Goal: Task Accomplishment & Management: Use online tool/utility

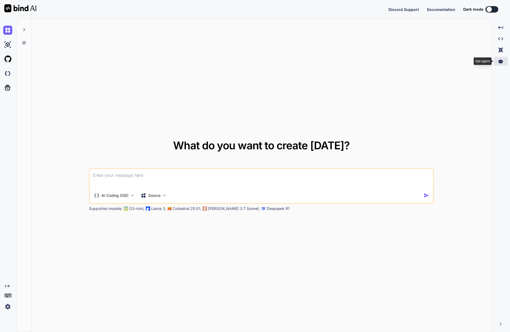
click at [498, 63] on icon at bounding box center [500, 61] width 5 height 4
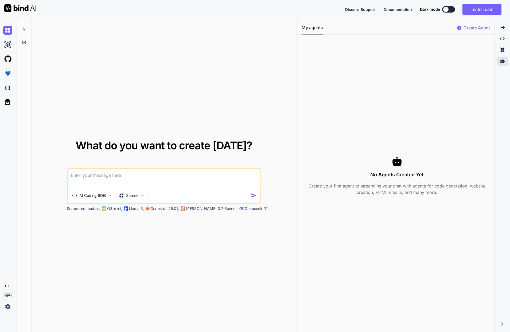
click at [111, 186] on textarea at bounding box center [164, 179] width 192 height 20
click at [140, 198] on img at bounding box center [142, 195] width 5 height 5
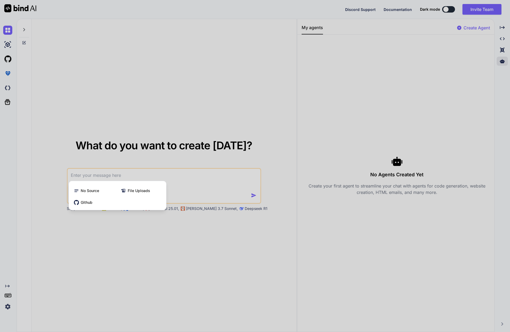
drag, startPoint x: 120, startPoint y: 239, endPoint x: 109, endPoint y: 236, distance: 11.0
click at [120, 239] on div at bounding box center [255, 166] width 510 height 332
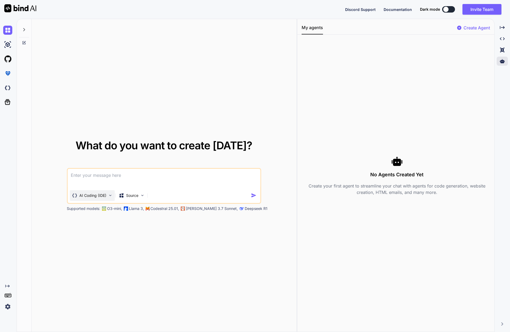
click at [70, 201] on div "AI Coding (IDE)" at bounding box center [92, 195] width 45 height 11
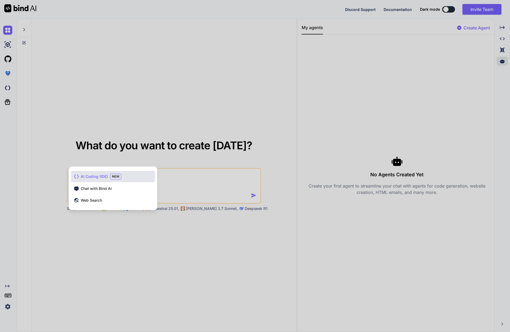
click at [88, 179] on span "AI Coding (IDE)" at bounding box center [94, 176] width 27 height 5
type textarea "x"
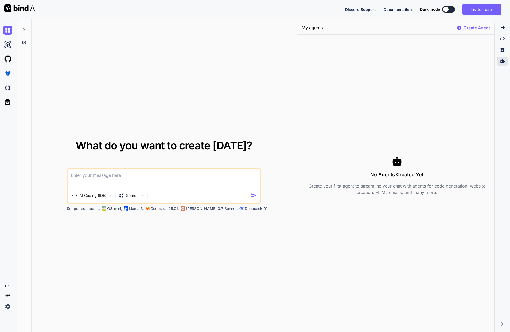
click at [110, 188] on textarea at bounding box center [164, 179] width 192 height 20
click at [140, 198] on img at bounding box center [142, 195] width 5 height 5
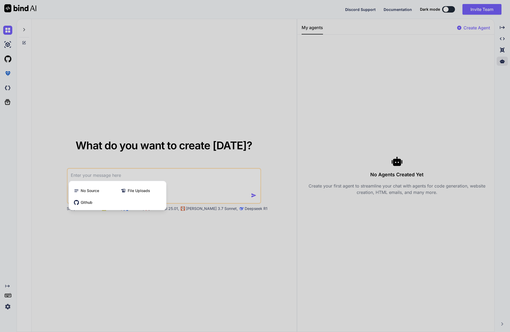
click at [151, 249] on div at bounding box center [255, 166] width 510 height 332
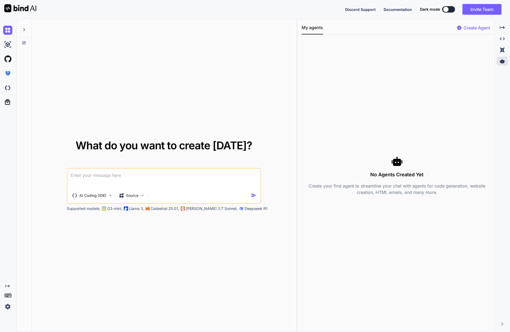
click at [106, 186] on textarea at bounding box center [164, 179] width 192 height 20
click at [500, 52] on icon at bounding box center [502, 50] width 4 height 5
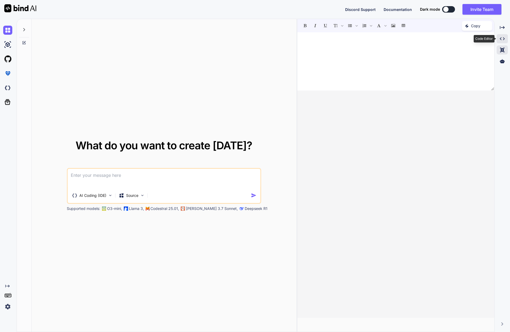
click at [499, 41] on icon "Created with Pixso." at bounding box center [501, 38] width 5 height 5
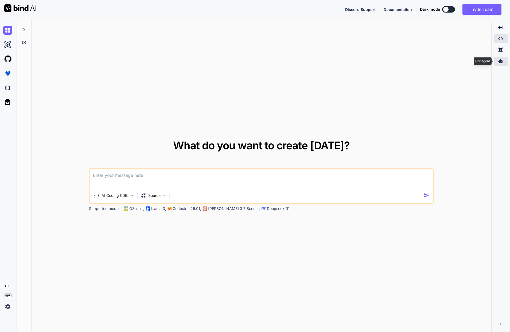
click at [498, 64] on icon at bounding box center [500, 61] width 5 height 5
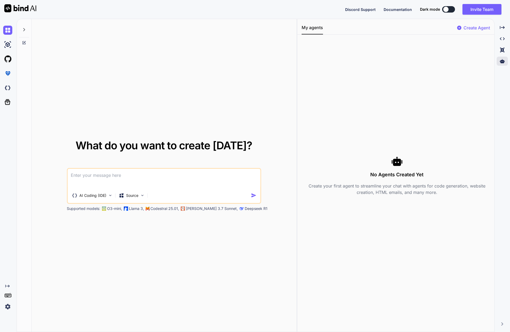
drag, startPoint x: 421, startPoint y: 40, endPoint x: 431, endPoint y: 25, distance: 17.5
click at [421, 39] on div "What do you want to create today? AI Coding (IDE) Source Supported models: O3-m…" at bounding box center [263, 175] width 493 height 313
click at [449, 13] on button at bounding box center [448, 9] width 13 height 6
click at [451, 12] on button at bounding box center [448, 9] width 13 height 6
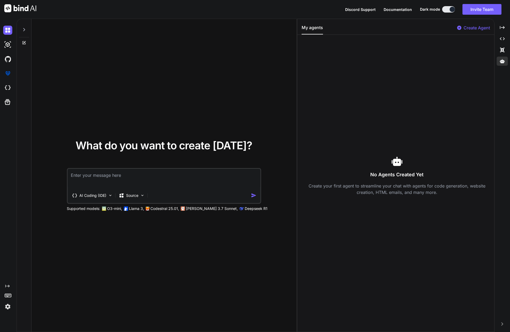
click at [104, 188] on textarea at bounding box center [164, 179] width 192 height 20
click at [104, 184] on textarea at bounding box center [164, 179] width 192 height 20
click at [107, 186] on textarea at bounding box center [164, 179] width 192 height 20
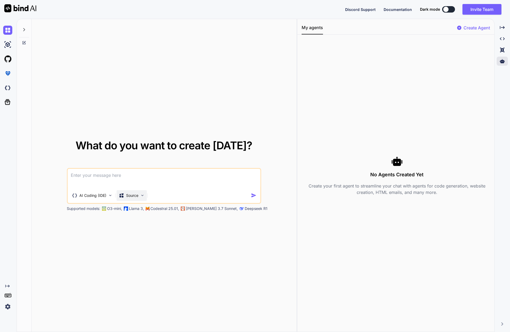
click at [140, 198] on img at bounding box center [142, 195] width 5 height 5
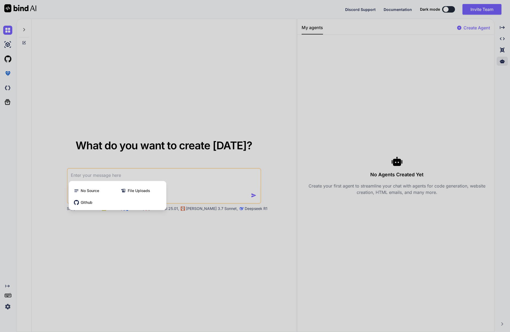
click at [266, 263] on div at bounding box center [255, 166] width 510 height 332
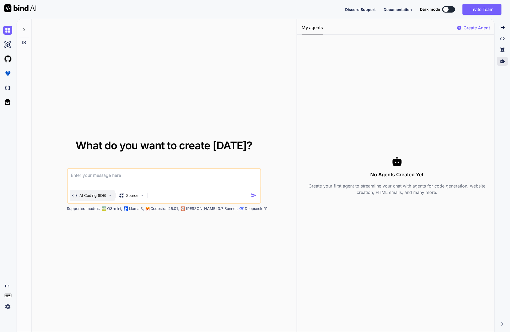
click at [108, 198] on img at bounding box center [110, 195] width 5 height 5
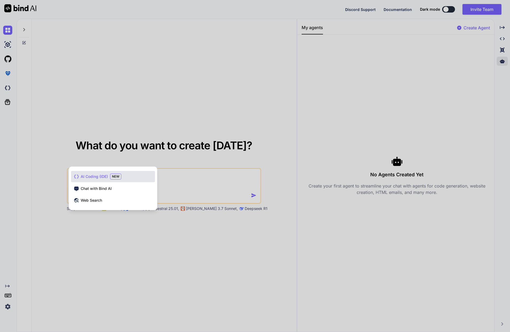
click at [90, 191] on span "Chat with Bind AI" at bounding box center [96, 188] width 31 height 5
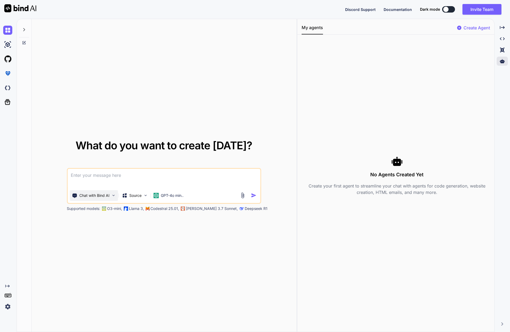
click at [111, 198] on img at bounding box center [113, 195] width 5 height 5
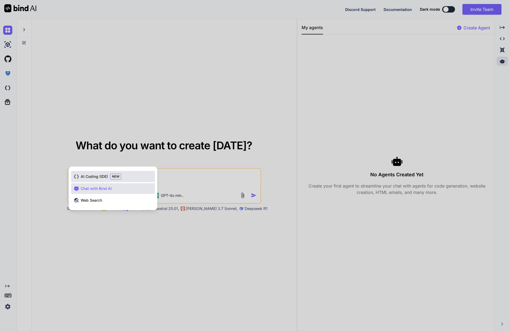
click at [82, 179] on span "AI Coding (IDE)" at bounding box center [94, 176] width 27 height 5
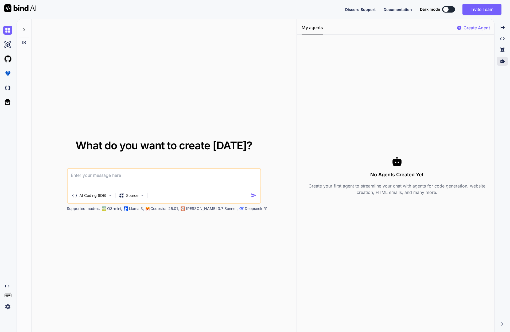
click at [122, 188] on textarea at bounding box center [164, 179] width 192 height 20
click at [122, 185] on textarea at bounding box center [164, 179] width 192 height 20
click at [122, 183] on textarea at bounding box center [164, 179] width 192 height 20
type textarea "B"
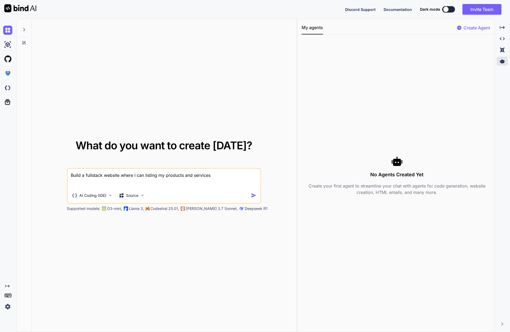
click at [0, 0] on span "full-stack" at bounding box center [0, 0] width 0 height 0
click at [196, 187] on textarea "Build a full-stack website where I can listing my products and services" at bounding box center [164, 179] width 192 height 20
drag, startPoint x: 261, startPoint y: 186, endPoint x: 199, endPoint y: 185, distance: 62.5
click at [199, 185] on textarea "Build a full-stack website where I can listing my products and services. On the…" at bounding box center [164, 179] width 192 height 20
type textarea "Build a full-stack website where I can listing my products and services."
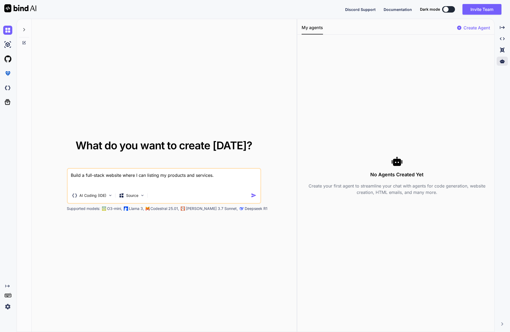
click at [257, 198] on img "button" at bounding box center [254, 195] width 6 height 6
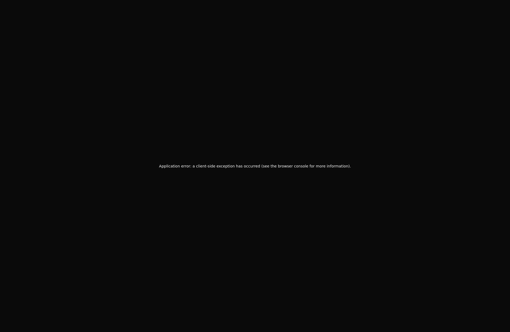
click at [281, 144] on div "Application error: a client-side exception has occurred (see the browser consol…" at bounding box center [255, 166] width 510 height 332
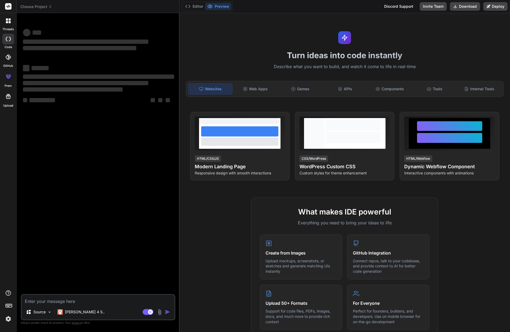
type textarea "x"
click at [65, 314] on p "[PERSON_NAME] 4 S.." at bounding box center [85, 311] width 40 height 5
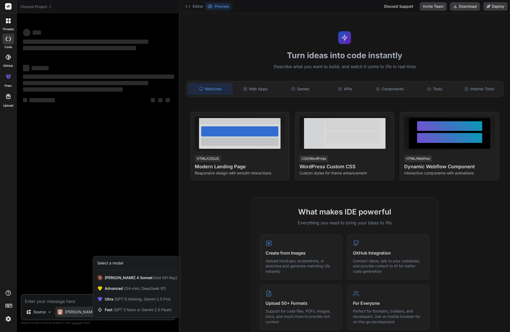
click at [234, 285] on div at bounding box center [255, 166] width 510 height 332
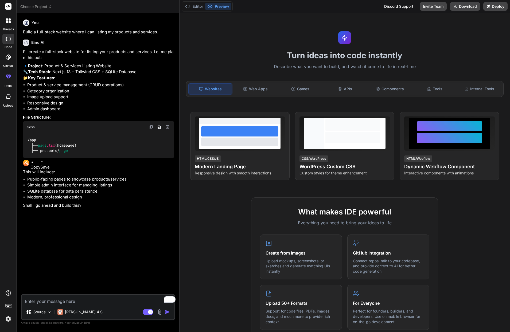
type textarea "x"
click at [85, 304] on textarea "To enrich screen reader interactions, please activate Accessibility in Grammarl…" at bounding box center [98, 300] width 153 height 10
click at [73, 304] on textarea "To enrich screen reader interactions, please activate Accessibility in Grammarl…" at bounding box center [98, 300] width 153 height 10
type textarea "P"
type textarea "x"
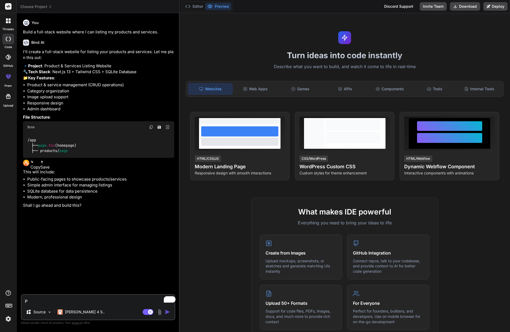
type textarea "Pl"
type textarea "x"
type textarea "Ple"
type textarea "x"
type textarea "Plea"
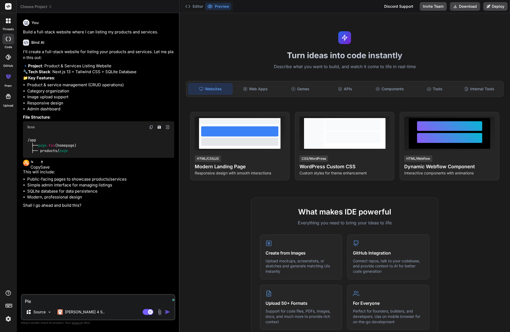
type textarea "x"
type textarea "Pleas"
type textarea "x"
type textarea "Please"
type textarea "x"
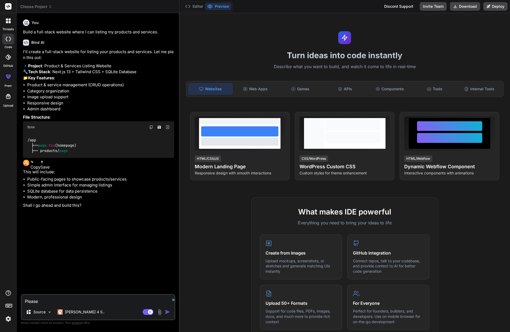
type textarea "Please"
type textarea "x"
type textarea "Please g"
type textarea "x"
type textarea "Please go"
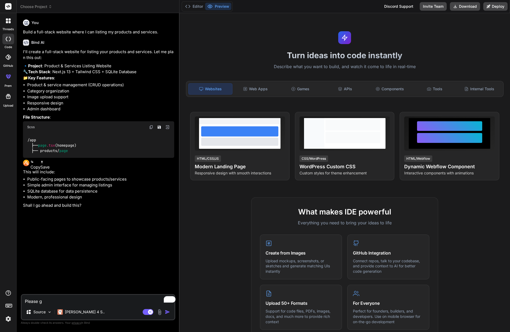
type textarea "x"
type textarea "Please go"
type textarea "x"
type textarea "Please go a"
type textarea "x"
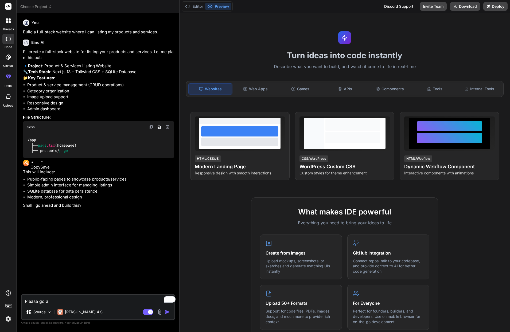
type textarea "Please go ah"
type textarea "x"
type textarea "Please go ahe"
type textarea "x"
type textarea "Please go ahea"
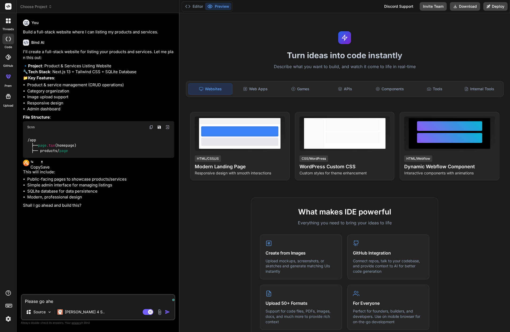
type textarea "x"
type textarea "Please go ahead"
type textarea "x"
type textarea "Please go ahead"
type textarea "x"
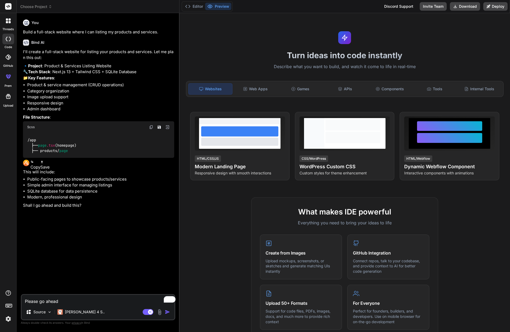
type textarea "Please go ahead a"
type textarea "x"
type textarea "Please go ahead an"
type textarea "x"
type textarea "Please go ahead and"
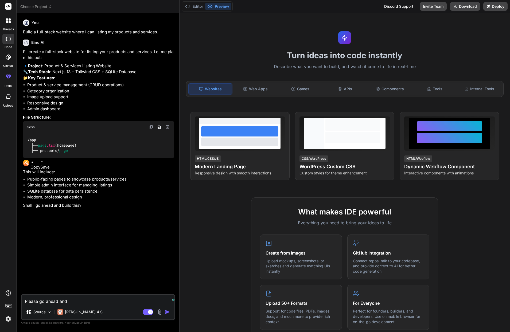
type textarea "x"
type textarea "Please go ahead and"
type textarea "x"
type textarea "Please go ahead and b"
type textarea "x"
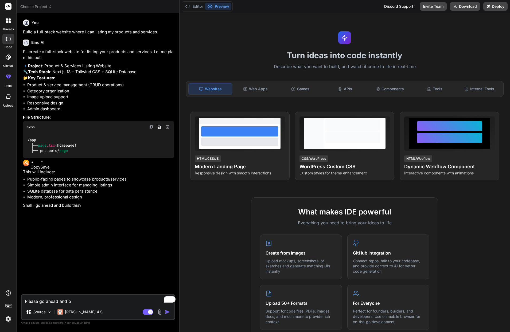
type textarea "Please go ahead and bu"
type textarea "x"
type textarea "Please go ahead and bui"
type textarea "x"
type textarea "Please go ahead and buil"
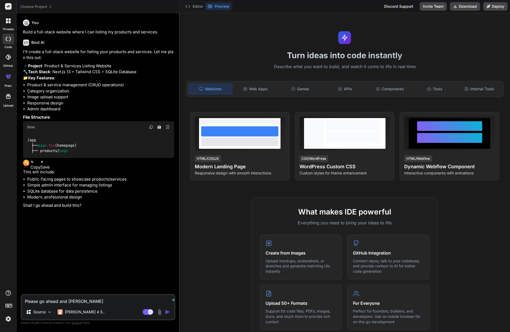
type textarea "x"
type textarea "Please go ahead and build"
type textarea "x"
click at [80, 304] on textarea "Please go ahead and build" at bounding box center [98, 300] width 153 height 10
type textarea "Please go ahead and build"
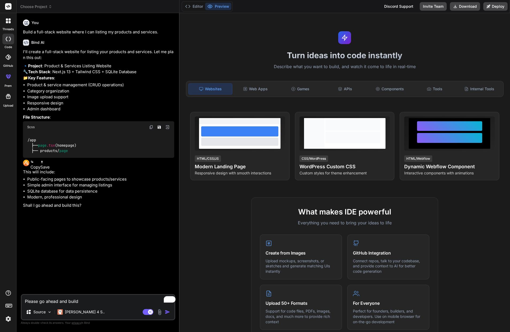
click at [165, 314] on img "button" at bounding box center [167, 311] width 5 height 5
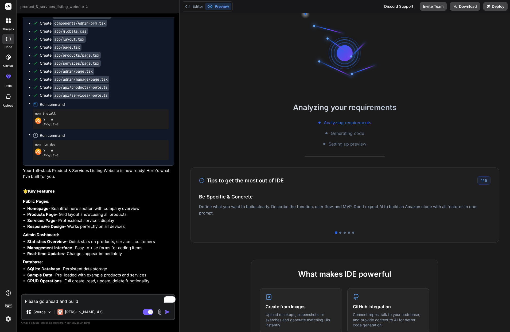
scroll to position [314, 0]
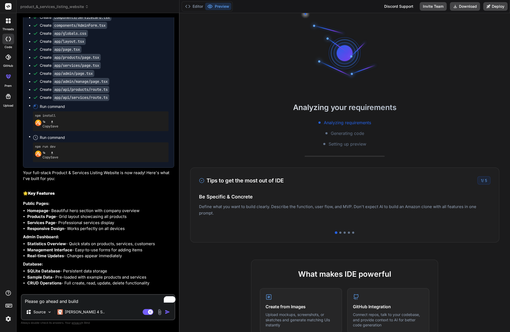
type textarea "x"
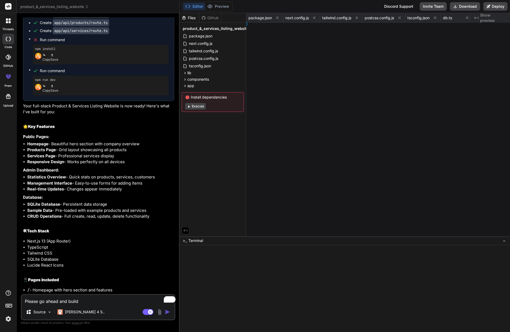
scroll to position [394, 0]
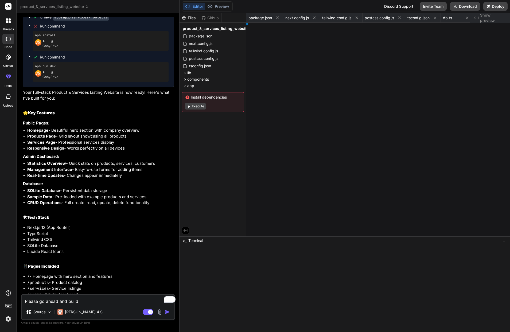
click at [53, 304] on textarea "Please go ahead and build" at bounding box center [98, 300] width 153 height 10
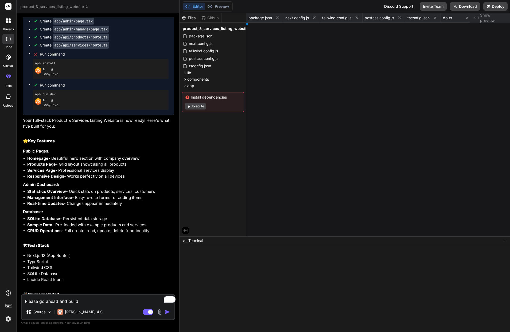
scroll to position [362, 0]
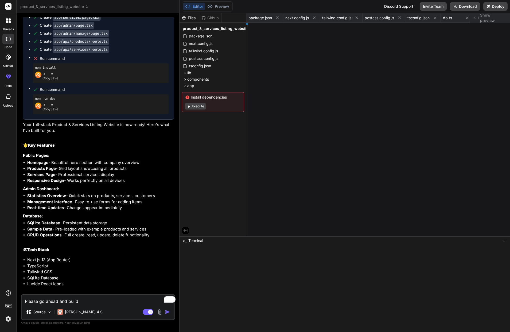
click at [44, 68] on pre "npm install" at bounding box center [100, 67] width 131 height 4
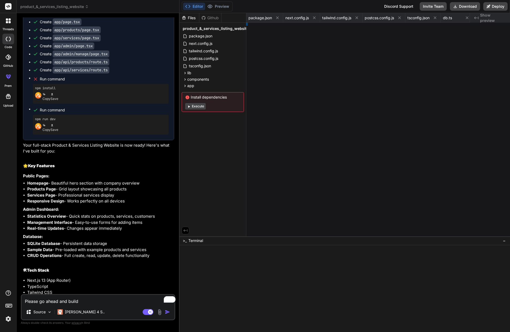
scroll to position [342, 0]
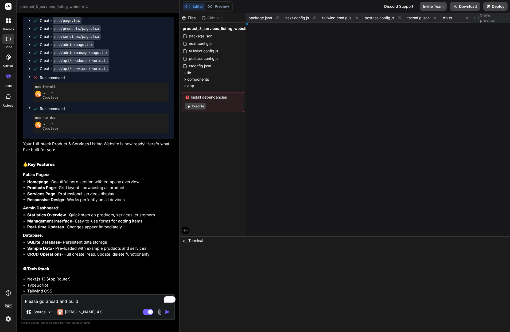
click at [66, 304] on textarea "Please go ahead and build" at bounding box center [98, 300] width 153 height 10
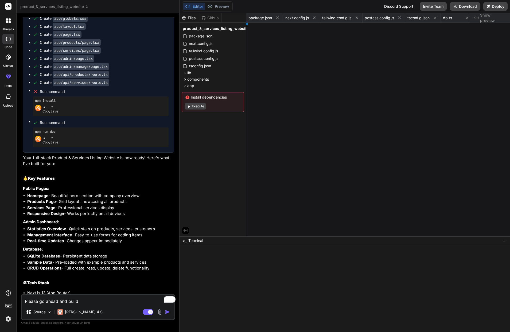
scroll to position [328, 0]
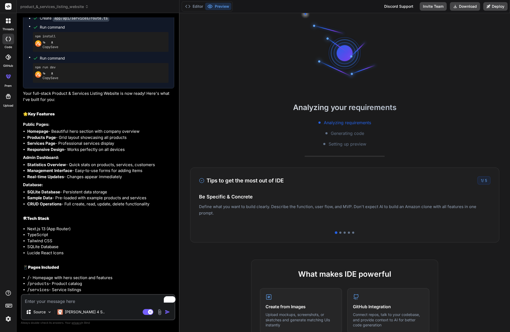
scroll to position [470, 0]
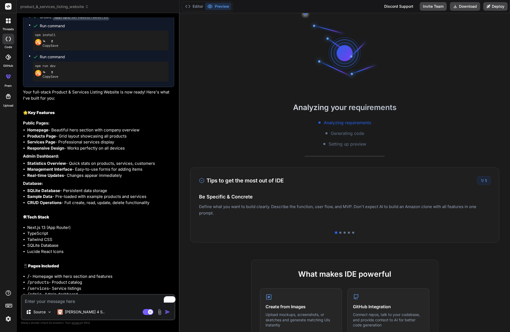
click at [71, 304] on textarea "To enrich screen reader interactions, please activate Accessibility in Grammarl…" at bounding box center [98, 300] width 153 height 10
click at [66, 304] on textarea "To enrich screen reader interactions, please activate Accessibility in Grammarl…" at bounding box center [98, 300] width 153 height 10
drag, startPoint x: 100, startPoint y: 290, endPoint x: 129, endPoint y: 290, distance: 28.6
click at [129, 305] on p "The website comes with sample data so you can see how everything works immediat…" at bounding box center [98, 314] width 151 height 18
click at [137, 305] on p "The website comes with sample data so you can see how everything works immediat…" at bounding box center [98, 314] width 151 height 18
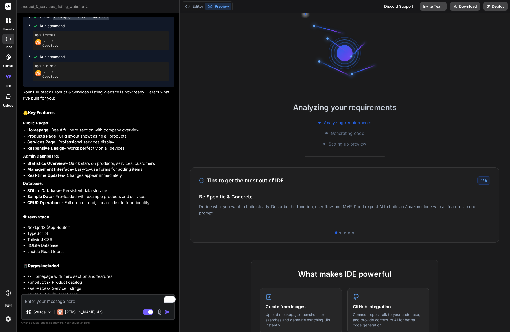
click at [72, 304] on textarea "To enrich screen reader interactions, please activate Accessibility in Grammarl…" at bounding box center [98, 300] width 153 height 10
click at [77, 304] on textarea "To enrich screen reader interactions, please activate Accessibility in Grammarl…" at bounding box center [98, 300] width 153 height 10
drag, startPoint x: 107, startPoint y: 295, endPoint x: 127, endPoint y: 303, distance: 21.1
click at [161, 305] on p "The website comes with sample data so you can see how everything works immediat…" at bounding box center [98, 314] width 151 height 18
click at [86, 304] on textarea "To enrich screen reader interactions, please activate Accessibility in Grammarl…" at bounding box center [98, 300] width 153 height 10
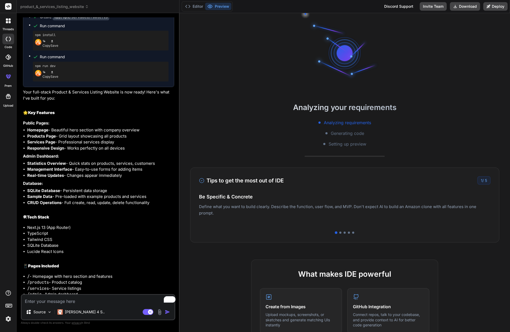
click at [82, 304] on textarea "To enrich screen reader interactions, please activate Accessibility in Grammarl…" at bounding box center [98, 300] width 153 height 10
click at [75, 304] on textarea "To enrich screen reader interactions, please activate Accessibility in Grammarl…" at bounding box center [98, 300] width 153 height 10
click at [73, 304] on textarea "To enrich screen reader interactions, please activate Accessibility in Grammarl…" at bounding box center [98, 300] width 153 height 10
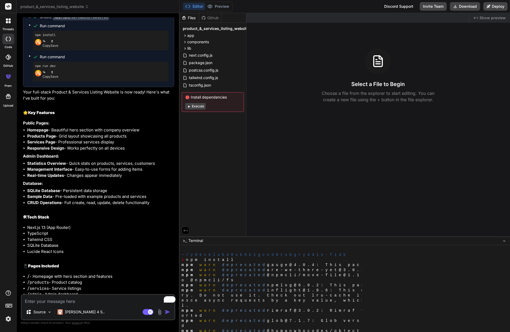
type textarea "x"
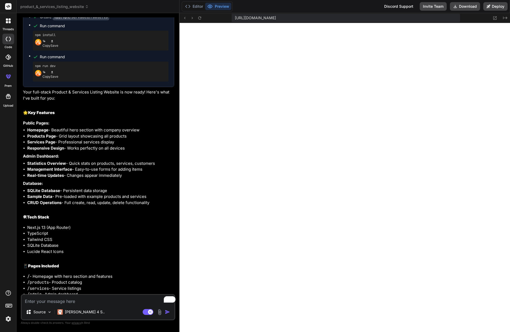
type textarea "O"
type textarea "x"
type textarea "OI"
type textarea "x"
type textarea "OI"
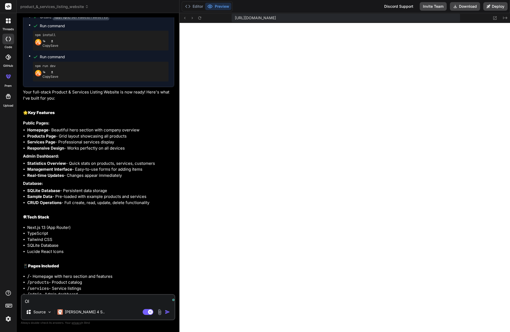
type textarea "x"
type textarea "OI"
type textarea "x"
type textarea "O"
type textarea "x"
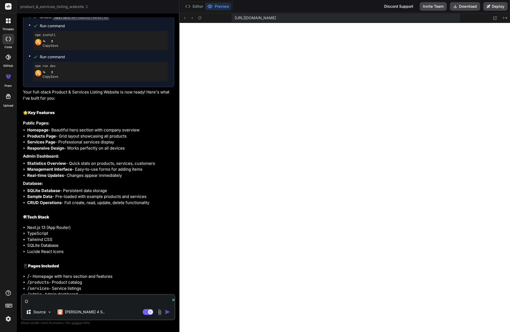
type textarea "x"
type textarea "I"
type textarea "x"
type textarea "I"
type textarea "x"
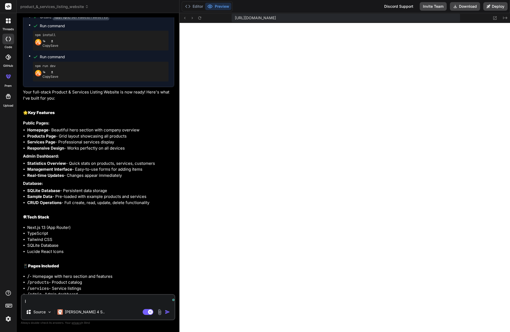
type textarea "I d"
type textarea "x"
type textarea "I do"
type textarea "x"
type textarea "I don"
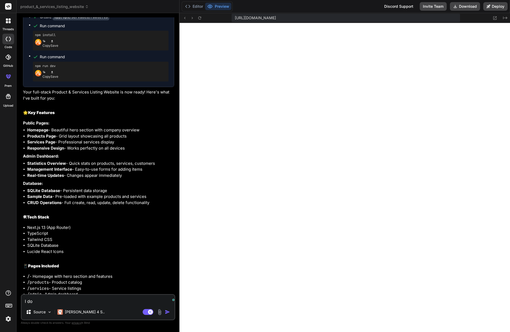
type textarea "x"
type textarea "I don'"
type textarea "x"
type textarea "I don't"
type textarea "x"
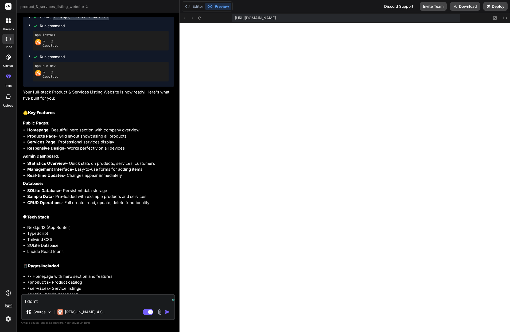
type textarea "I don't"
type textarea "x"
type textarea "I don't s"
type textarea "x"
type textarea "I don't se"
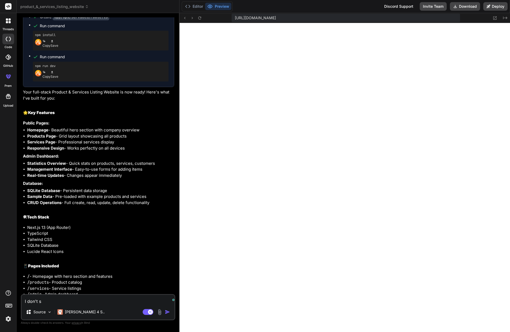
type textarea "x"
type textarea "I don't see"
type textarea "x"
type textarea "I don't see"
type textarea "x"
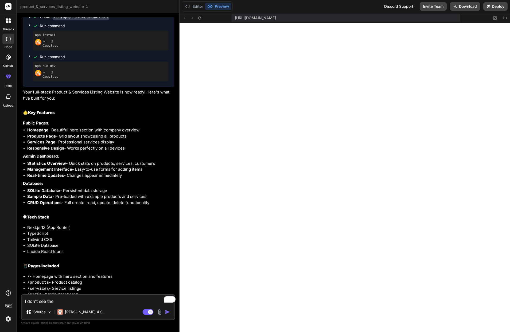
type textarea "I don't see the"
type textarea "x"
type textarea "I don't see the o"
type textarea "x"
type textarea "I don't see the ou"
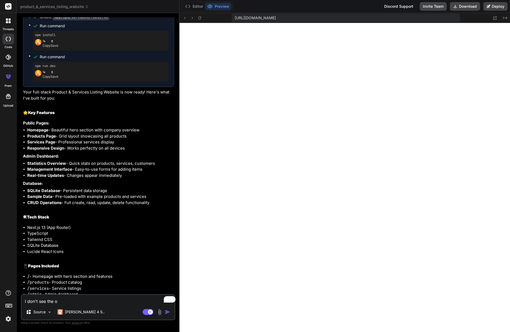
type textarea "x"
type textarea "I don't see the out"
type textarea "x"
type textarea "I don't see the outp"
type textarea "x"
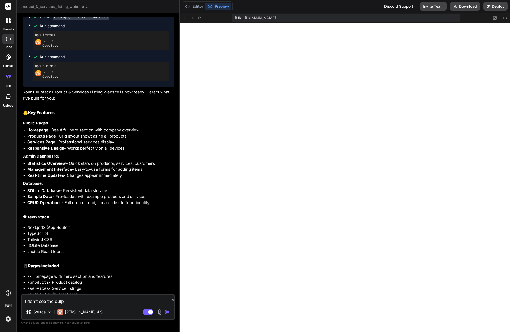
type textarea "I don't see the outpu"
type textarea "x"
type textarea "I don't see the output"
type textarea "x"
type textarea "I don't see the output"
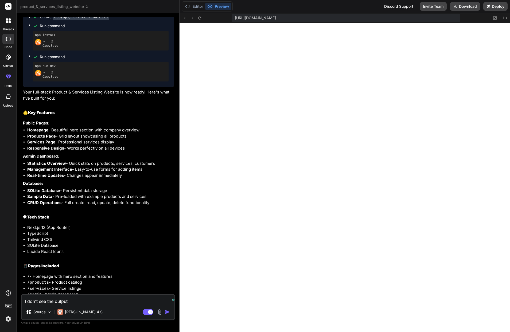
type textarea "x"
type textarea "I don't see the output o"
type textarea "x"
type textarea "I don't see the output of"
type textarea "x"
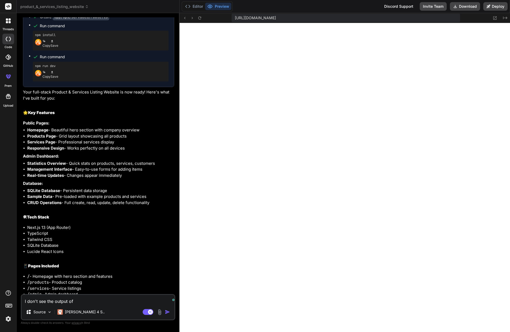
type textarea "I don't see the output of"
type textarea "x"
type textarea "I don't see the output of t"
type textarea "x"
type textarea "I don't see the output of th"
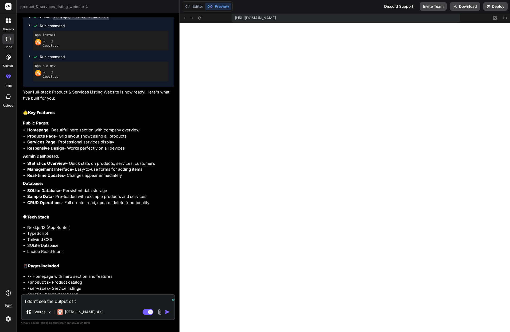
type textarea "x"
type textarea "I don't see the output of thi"
type textarea "x"
type textarea "I don't see the output of this"
type textarea "x"
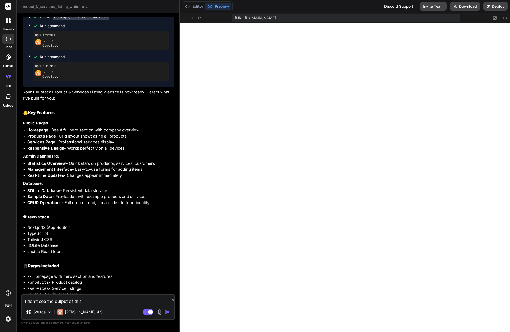
type textarea "I don't see the output of this"
type textarea "x"
type textarea "I don't see the output of this w"
type textarea "x"
type textarea "I don't see the output of this we"
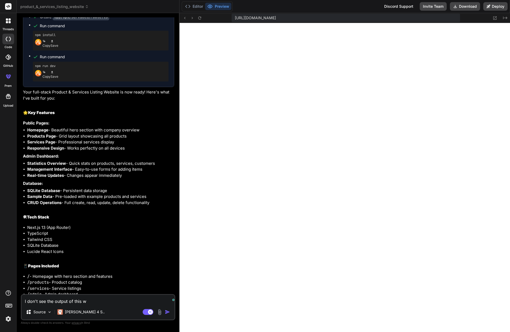
type textarea "x"
type textarea "I don't see the output of this web"
type textarea "x"
type textarea "I don't see the output of this webs"
type textarea "x"
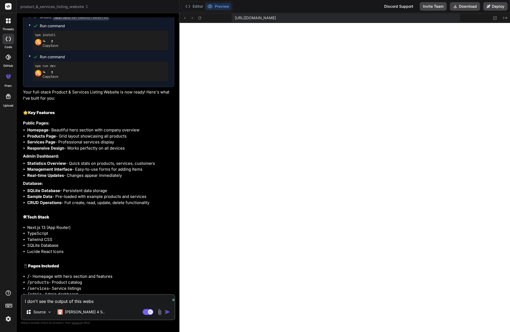
type textarea "I don't see the output of this websi"
type textarea "x"
type textarea "I don't see the output of this websit"
type textarea "x"
type textarea "I don't see the output of this website"
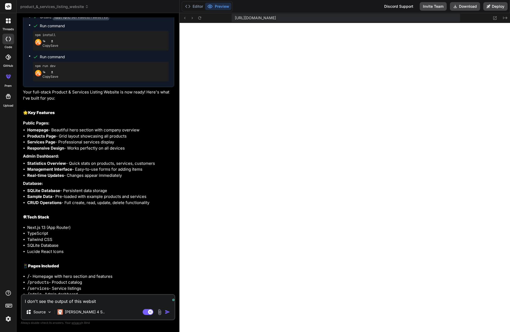
type textarea "x"
click at [92, 304] on textarea "I don't see the output of this website" at bounding box center [98, 300] width 153 height 10
drag, startPoint x: 51, startPoint y: 307, endPoint x: 75, endPoint y: 317, distance: 26.1
click at [51, 304] on textarea "I don't see the output of this website" at bounding box center [98, 300] width 153 height 10
type textarea "I don't see the outpu of this website"
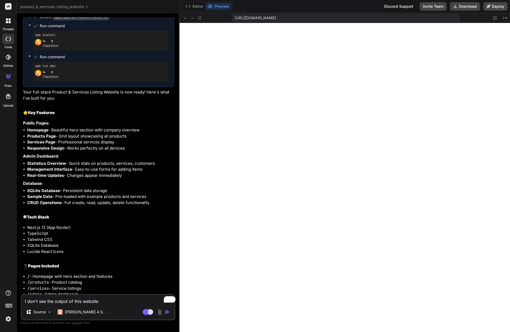
type textarea "x"
type textarea "I don't see the outp of this website"
type textarea "x"
type textarea "I don't see the out of this website"
type textarea "x"
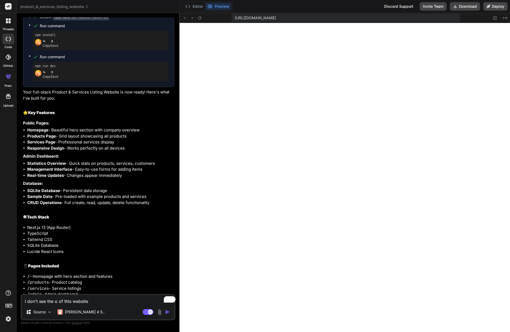
type textarea "I don't see the of this website"
type textarea "x"
type textarea "I don't see the p of this website"
type textarea "x"
type textarea "I don't see the pr of this website"
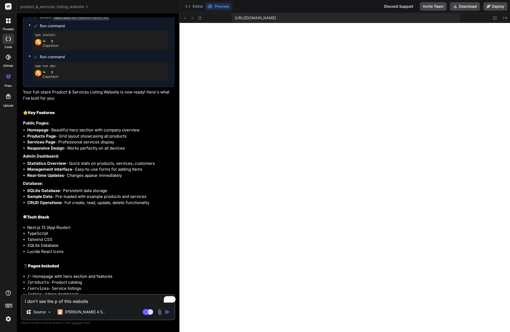
type textarea "x"
type textarea "I don't see the pre of this website"
type textarea "x"
type textarea "I don't see the preview of this website"
type textarea "x"
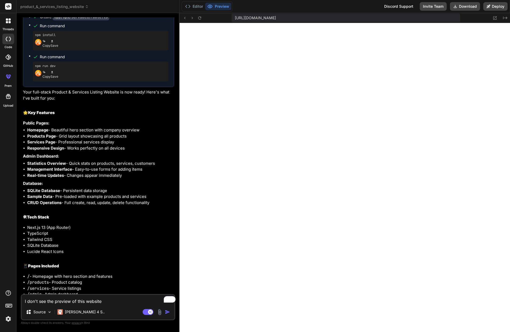
click at [90, 304] on textarea "I don't see the preview of this website" at bounding box center [98, 300] width 153 height 10
type textarea "I don't see the preview of this website."
type textarea "x"
type textarea "I don't see the preview of this website."
click at [165, 314] on img "button" at bounding box center [167, 311] width 5 height 5
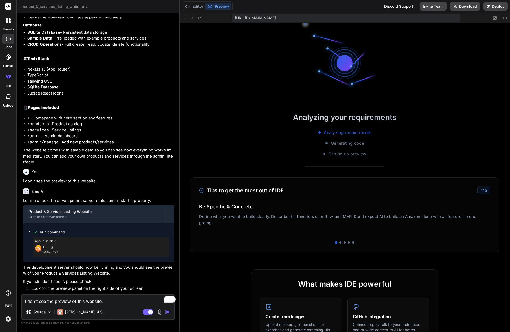
scroll to position [654, 0]
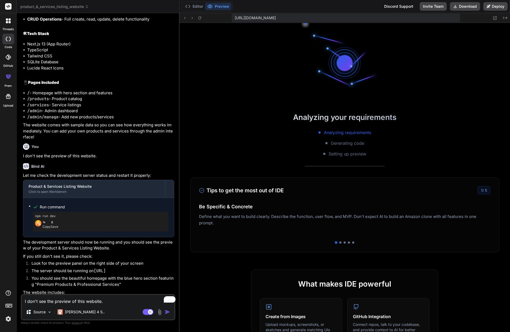
type textarea "x"
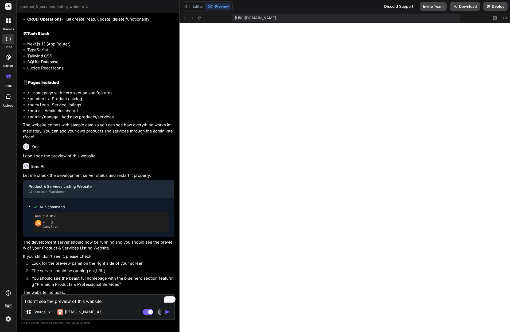
click at [71, 304] on textarea "I don't see the preview of this website." at bounding box center [98, 300] width 153 height 10
click at [61, 304] on textarea "I don't see the preview of this website." at bounding box center [98, 300] width 153 height 10
drag, startPoint x: 72, startPoint y: 307, endPoint x: 103, endPoint y: 293, distance: 34.4
click at [72, 304] on textarea "I don't see the preview of this website." at bounding box center [98, 300] width 153 height 10
click at [85, 304] on textarea "I don't see the preview of this website." at bounding box center [98, 300] width 153 height 10
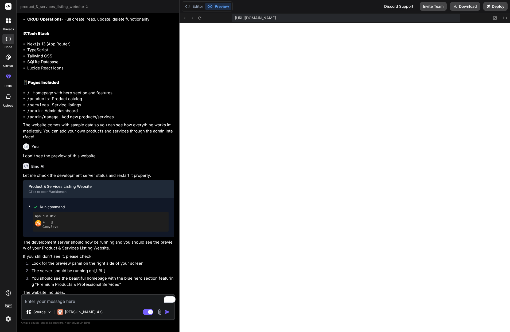
type textarea "I"
type textarea "x"
type textarea "I"
type textarea "x"
type textarea "I d"
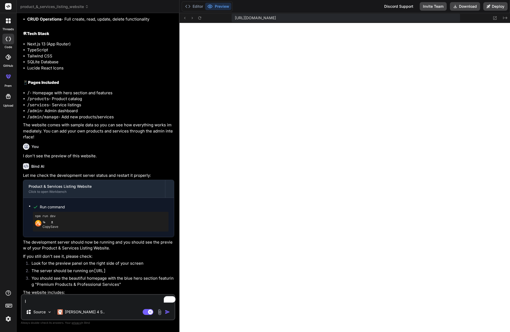
type textarea "x"
type textarea "I do"
type textarea "x"
type textarea "I don"
type textarea "x"
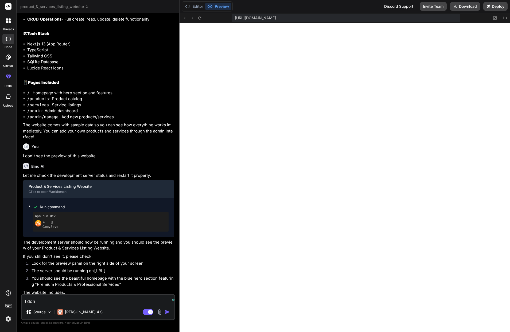
type textarea "I don'"
type textarea "x"
type textarea "I don't"
type textarea "x"
type textarea "I don't"
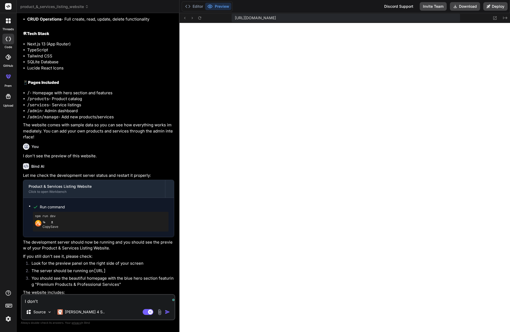
type textarea "x"
type textarea "I don't s"
type textarea "x"
type textarea "I don't se"
type textarea "x"
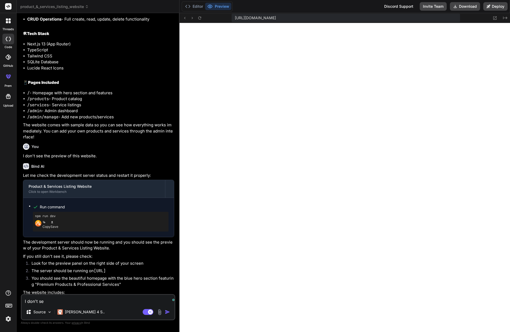
type textarea "I don't see"
type textarea "x"
type textarea "I don't see"
type textarea "x"
type textarea "I don't see e"
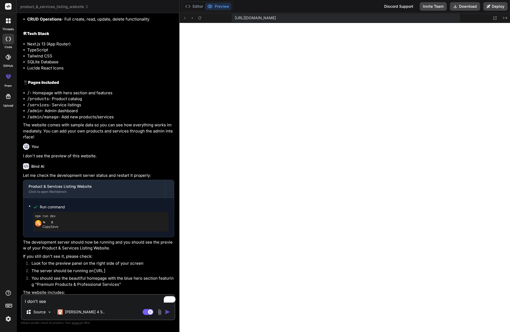
type textarea "x"
type textarea "I don't see ev"
type textarea "x"
type textarea "I don't see eve"
type textarea "x"
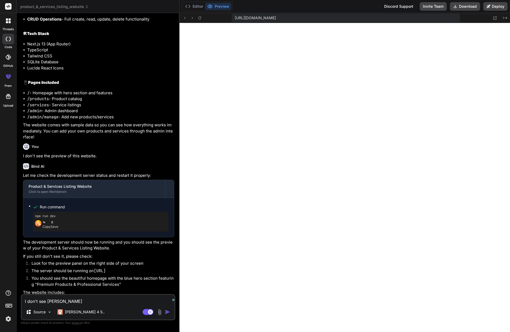
type textarea "I don't see ever"
type textarea "x"
type textarea "I don't see every"
type textarea "x"
type textarea "I don't see every"
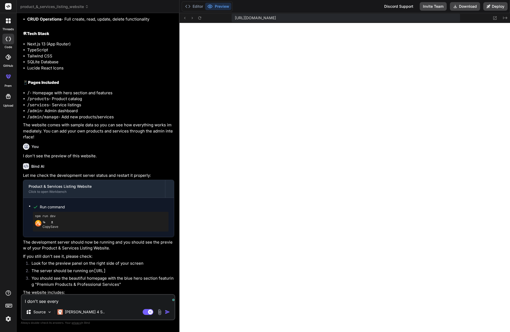
type textarea "x"
type textarea "I don't see every"
type textarea "x"
type textarea "I don't see everyt"
type textarea "x"
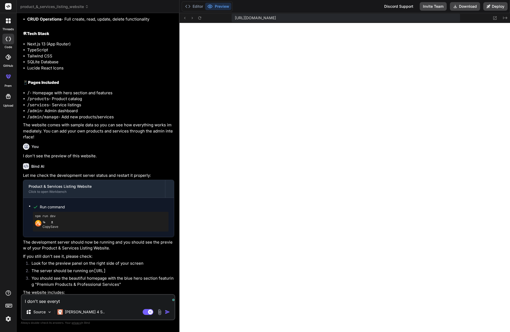
type textarea "I don't see everyth"
type textarea "x"
type textarea "I don't see everythi"
type textarea "x"
type textarea "I don't see everythin"
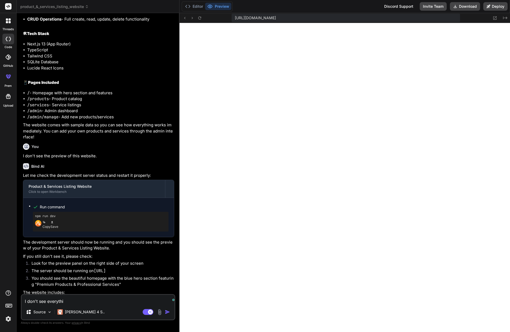
type textarea "x"
type textarea "I don't see everything"
type textarea "x"
type textarea "I don't see everything"
type textarea "x"
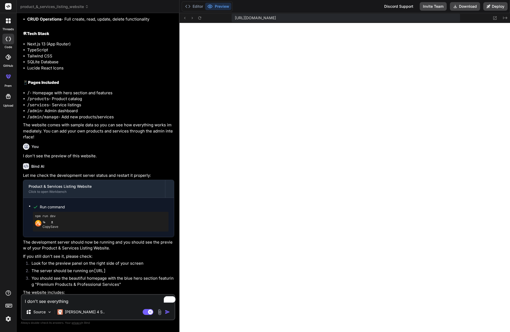
type textarea "I don't see everything i"
type textarea "x"
type textarea "I don't see everything in"
type textarea "x"
type textarea "I don't see everything in"
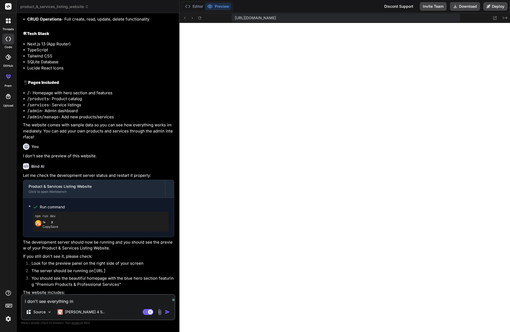
type textarea "x"
type textarea "I don't see everything in t"
type textarea "x"
type textarea "I don't see everything in th"
type textarea "x"
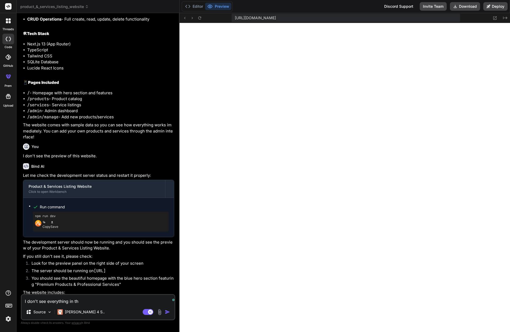
type textarea "I don't see everything in the"
type textarea "x"
type textarea "I don't see everything in the"
type textarea "x"
type textarea "I don't see everything in the r"
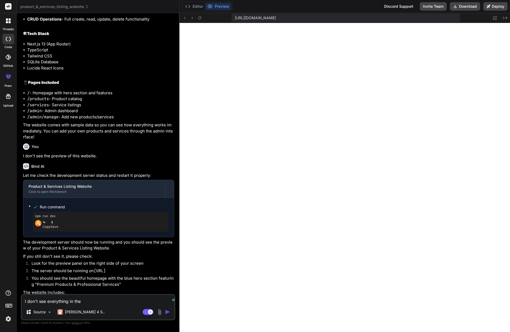
type textarea "x"
type textarea "I don't see everything in the ri"
type textarea "x"
type textarea "I don't see everything in the rig"
type textarea "x"
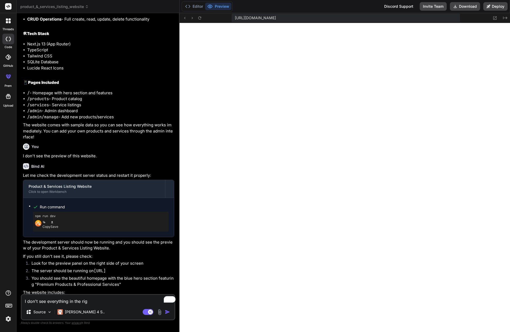
type textarea "I don't see everything in the righ"
type textarea "x"
type textarea "I don't see everything in the right"
type textarea "x"
type textarea "I don't see everything in the right"
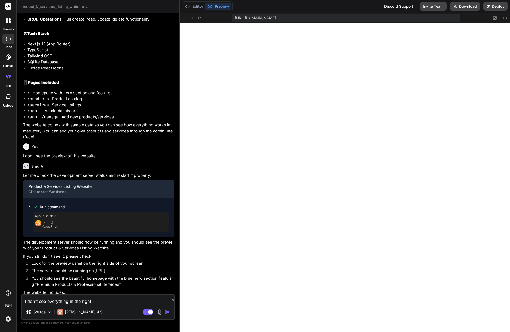
type textarea "x"
type textarea "I don't see everything in the right p"
type textarea "x"
type textarea "I don't see everything in the right pa"
type textarea "x"
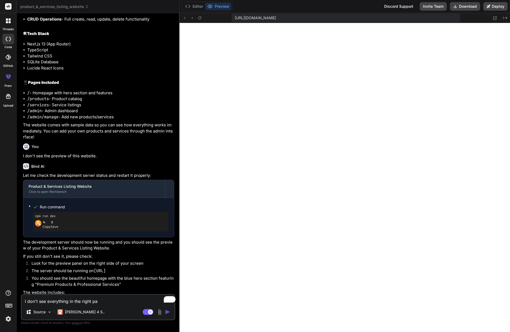
type textarea "I don't see everything in the right p"
type textarea "x"
type textarea "I don't see everything in the right pe"
type textarea "x"
type textarea "I don't see everything in the right p"
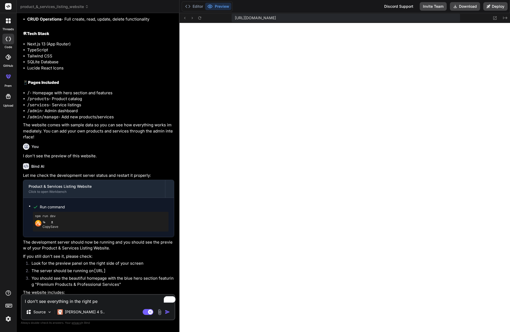
type textarea "x"
type textarea "I don't see everything in the right pa"
type textarea "x"
type textarea "I don't see everything in the right pan"
type textarea "x"
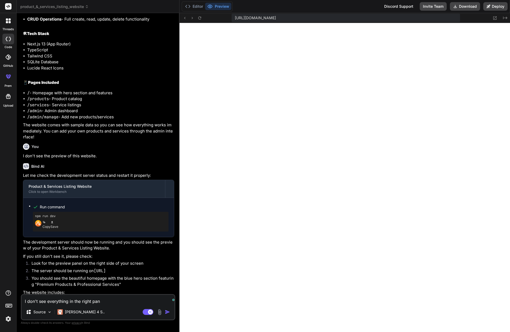
type textarea "I don't see everything in the right pane"
type textarea "x"
type textarea "I don't see everything in the right panel"
type textarea "x"
type textarea "I don't see everything in the right panel"
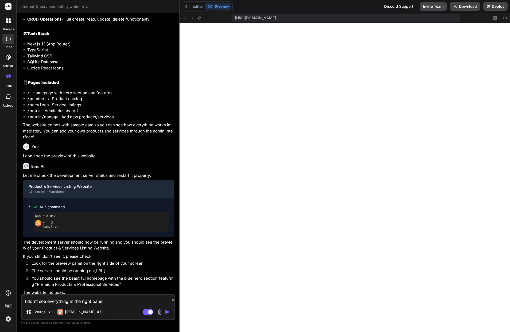
type textarea "x"
type textarea "I don't see everything in the right panel"
click at [93, 304] on textarea "I don't see everything in the right panel." at bounding box center [98, 300] width 153 height 10
click at [95, 304] on textarea "I don't see everything in the right panel." at bounding box center [98, 300] width 153 height 10
click at [165, 314] on img "button" at bounding box center [167, 311] width 5 height 5
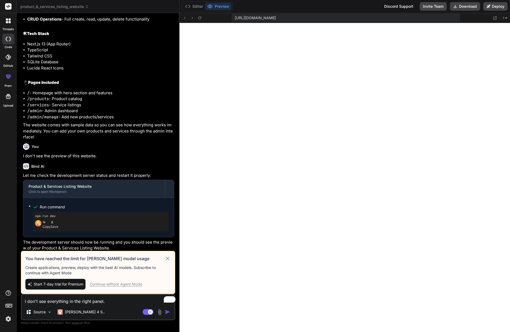
click at [59, 287] on span "Start 7-day trial for Premium" at bounding box center [59, 283] width 50 height 5
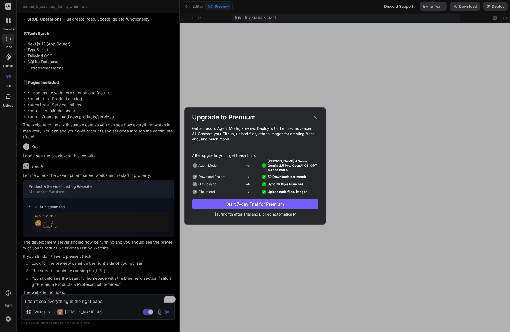
click at [315, 117] on icon at bounding box center [315, 117] width 6 height 6
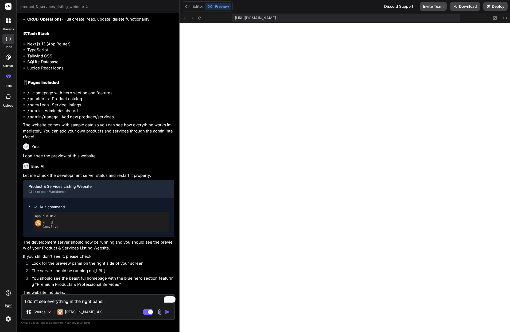
drag, startPoint x: 94, startPoint y: 305, endPoint x: 98, endPoint y: 307, distance: 4.4
click at [94, 304] on textarea "I don't see everything in the right panel." at bounding box center [98, 300] width 153 height 10
click at [102, 313] on div "Source Claude 4 S.." at bounding box center [98, 312] width 153 height 13
click at [165, 314] on img "button" at bounding box center [167, 311] width 5 height 5
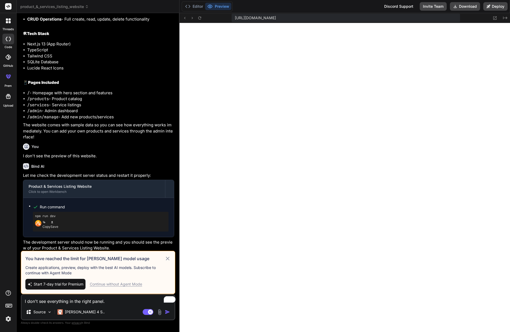
click at [46, 287] on span "Start 7-day trial for Premium" at bounding box center [59, 283] width 50 height 5
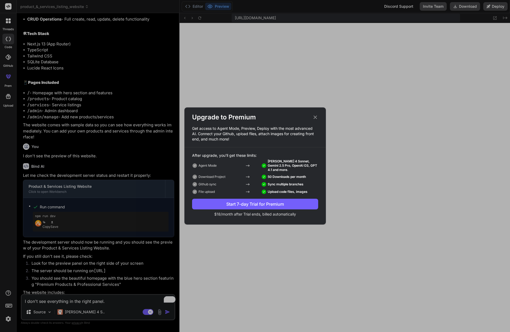
click at [245, 204] on div "Start 7-day Trial for Premium" at bounding box center [255, 204] width 126 height 6
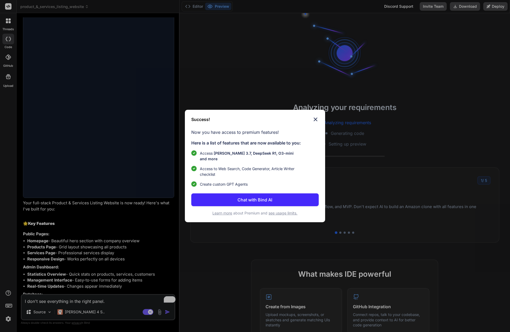
scroll to position [426, 0]
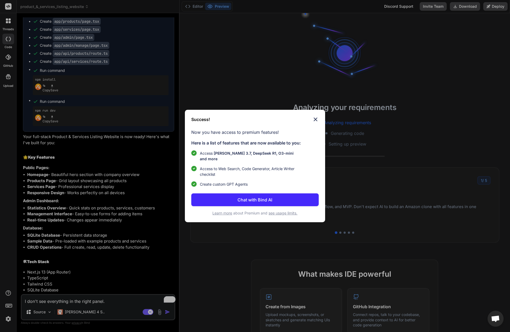
click at [304, 198] on button "Chat with Bind AI" at bounding box center [254, 199] width 127 height 13
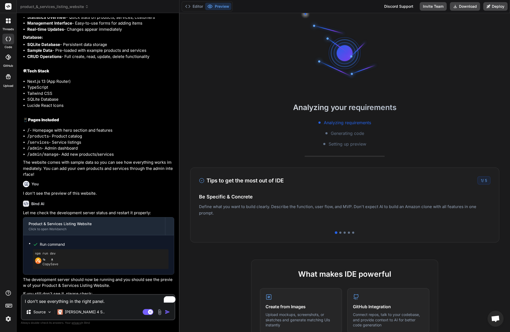
scroll to position [654, 0]
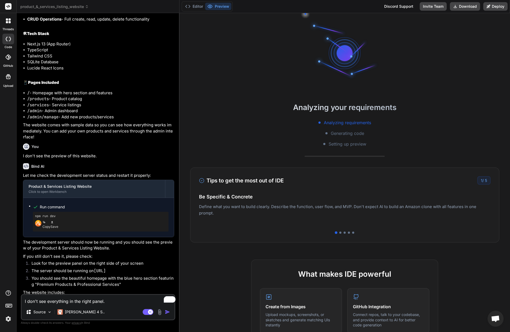
click at [165, 314] on img "button" at bounding box center [167, 311] width 5 height 5
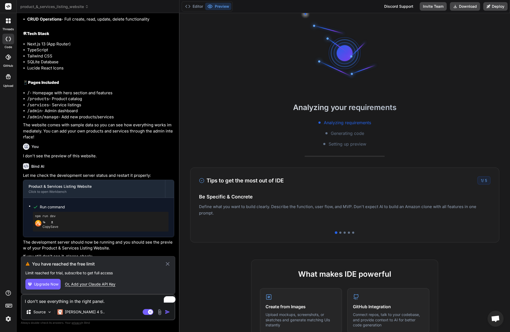
click at [35, 287] on span "Upgrade Now" at bounding box center [46, 283] width 25 height 5
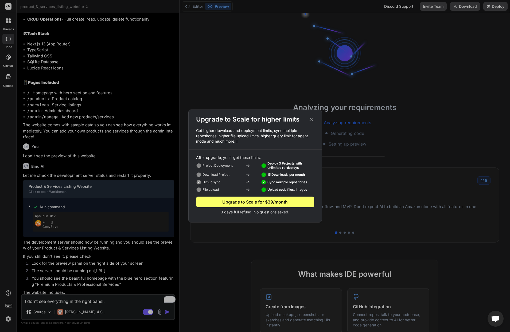
click at [311, 121] on icon at bounding box center [311, 119] width 6 height 6
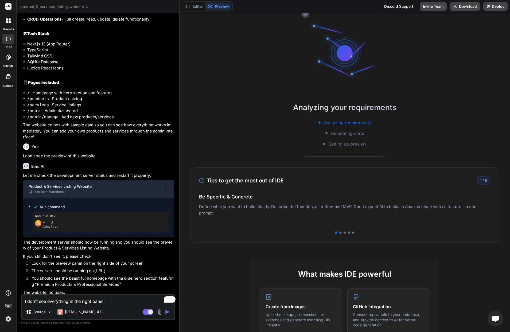
click at [165, 314] on img "button" at bounding box center [167, 311] width 5 height 5
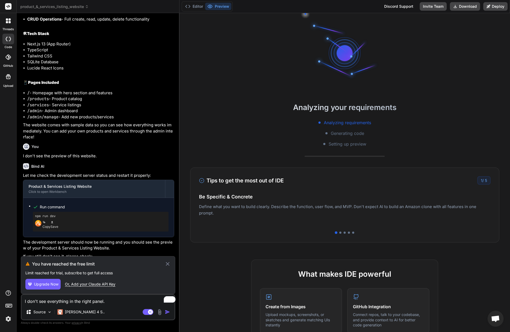
click at [35, 287] on span "Upgrade Now" at bounding box center [46, 283] width 25 height 5
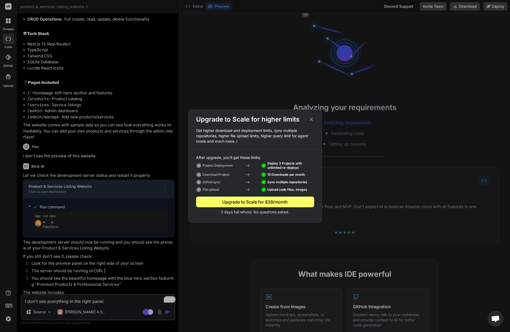
click at [312, 120] on icon at bounding box center [311, 119] width 6 height 6
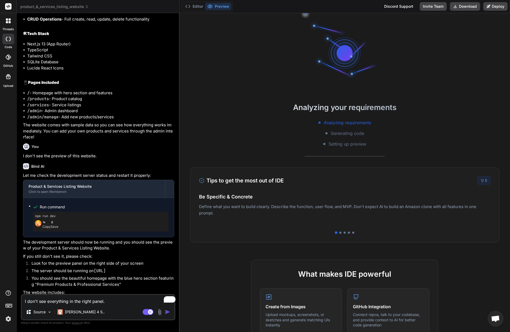
drag, startPoint x: 104, startPoint y: 307, endPoint x: 139, endPoint y: 311, distance: 34.9
click at [104, 304] on textarea "I don't see everything in the right panel." at bounding box center [98, 300] width 153 height 10
click at [165, 314] on img "button" at bounding box center [167, 311] width 5 height 5
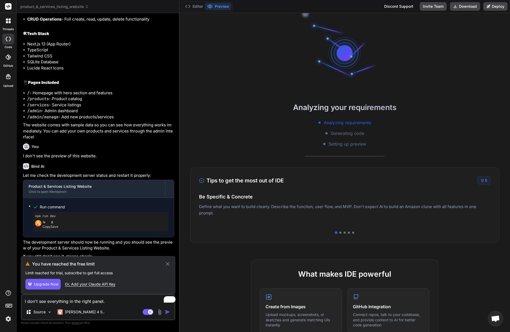
click at [164, 267] on icon at bounding box center [167, 264] width 6 height 6
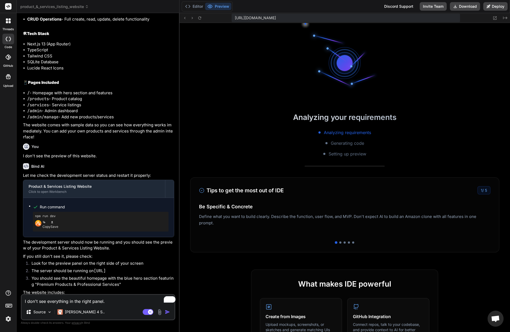
type textarea "x"
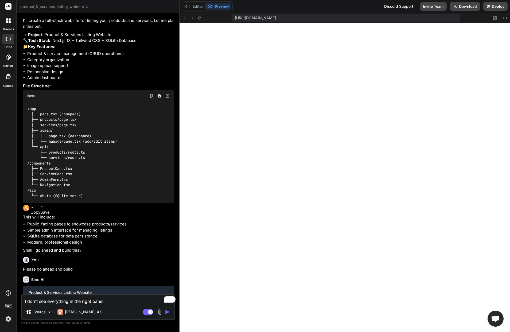
scroll to position [0, 0]
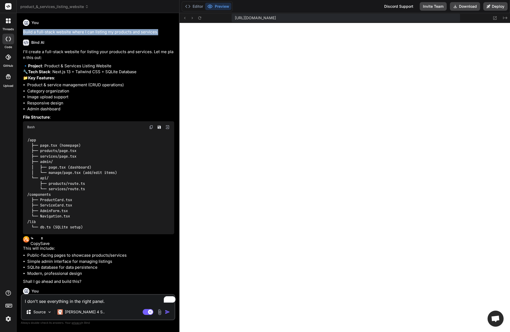
drag, startPoint x: 141, startPoint y: 32, endPoint x: 36, endPoint y: 30, distance: 105.2
click at [23, 32] on p "Build a full-stack website where I can listing my products and services." at bounding box center [98, 32] width 151 height 6
click at [133, 38] on div "Bind AI I'll create a full-stack website for listing your products and services…" at bounding box center [98, 159] width 151 height 249
drag, startPoint x: 137, startPoint y: 33, endPoint x: 9, endPoint y: 32, distance: 127.6
click at [22, 31] on div "You Build a full-stack website where I can listing my products and services. Bi…" at bounding box center [98, 155] width 153 height 277
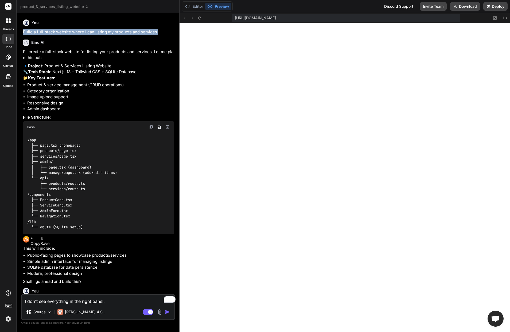
copy p "Build a full-stack website where I can listing my products and services."
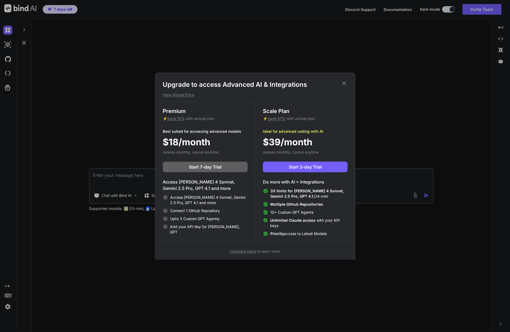
type textarea "x"
click at [320, 167] on span "Start 3-day Trial" at bounding box center [305, 167] width 33 height 6
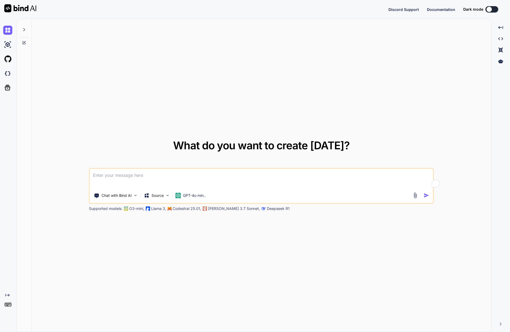
type textarea "x"
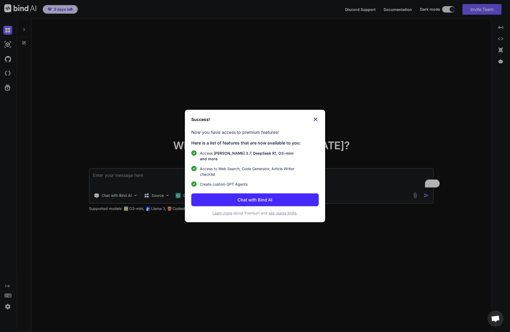
click at [262, 198] on p "Chat with Bind AI" at bounding box center [254, 199] width 35 height 6
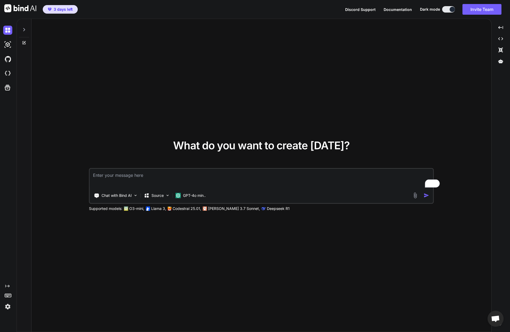
click at [144, 188] on textarea "To enrich screen reader interactions, please activate Accessibility in Grammarl…" at bounding box center [261, 179] width 343 height 20
click at [165, 198] on img at bounding box center [167, 195] width 5 height 5
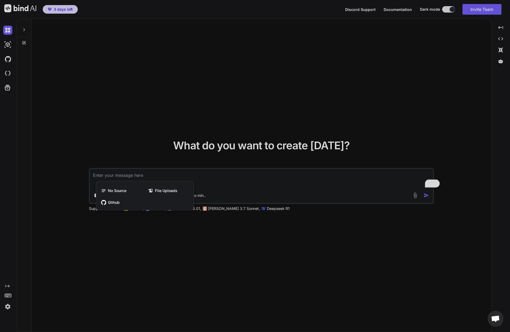
click at [103, 257] on div at bounding box center [255, 166] width 510 height 332
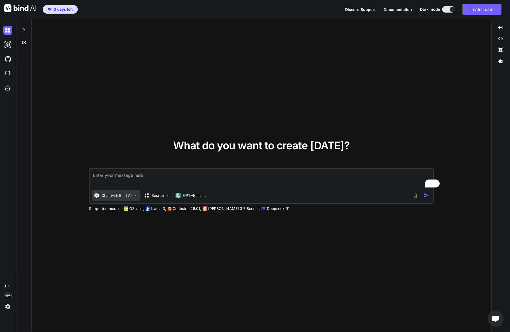
click at [133, 198] on img at bounding box center [135, 195] width 5 height 5
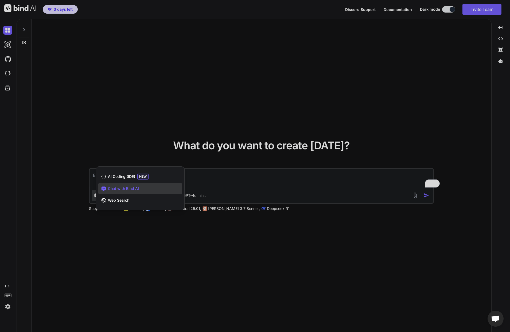
click at [100, 243] on div at bounding box center [255, 166] width 510 height 332
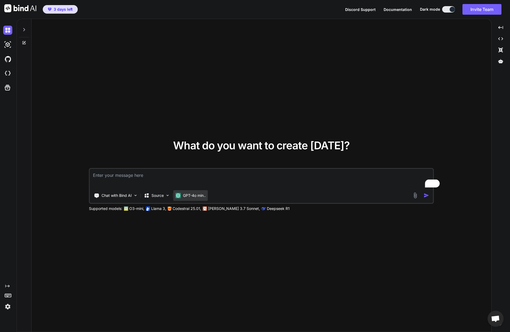
click at [183, 198] on p "GPT-4o min.." at bounding box center [194, 195] width 23 height 5
click at [498, 63] on icon at bounding box center [500, 61] width 5 height 4
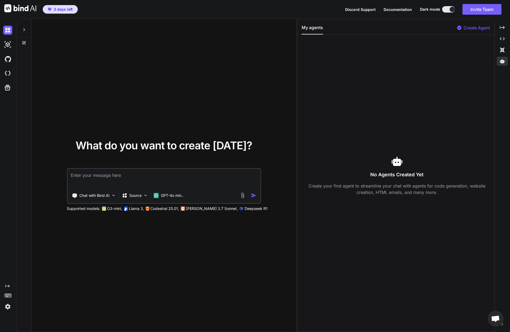
click at [121, 187] on textarea "To enrich screen reader interactions, please activate Accessibility in Grammarl…" at bounding box center [164, 179] width 192 height 20
click at [161, 198] on p "GPT-4o min.." at bounding box center [172, 195] width 23 height 5
drag, startPoint x: 110, startPoint y: 189, endPoint x: 97, endPoint y: 196, distance: 14.1
click at [110, 188] on textarea "To enrich screen reader interactions, please activate Accessibility in Grammarl…" at bounding box center [164, 179] width 192 height 20
click at [120, 201] on div "Source" at bounding box center [135, 195] width 30 height 11
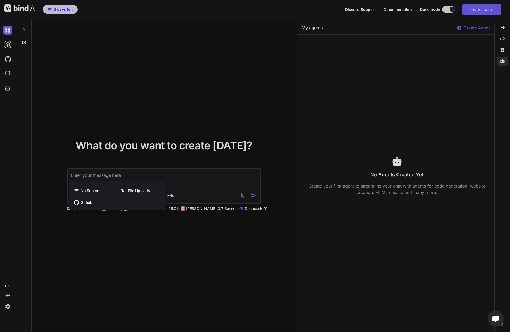
click at [147, 242] on div at bounding box center [255, 166] width 510 height 332
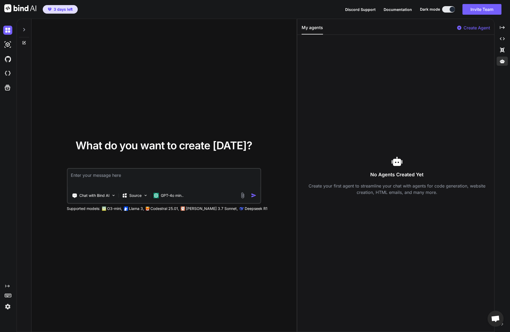
paste textarea "Build a full-stack website where I can listing my products and services."
click at [195, 186] on textarea "Build a full-stack website where I can list my products and services." at bounding box center [164, 179] width 192 height 20
click at [233, 186] on textarea "Build a full-stack website where I can list my products and services with core …" at bounding box center [164, 179] width 192 height 20
click at [228, 186] on textarea "Build a full-stack website where I can list my products and services with core …" at bounding box center [164, 179] width 192 height 20
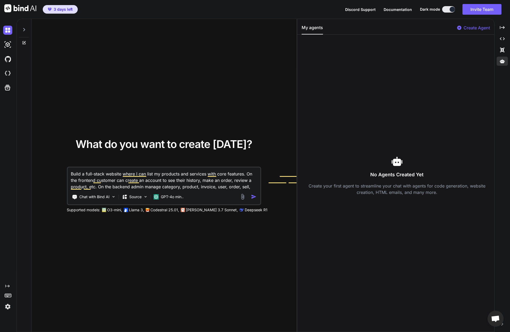
click at [120, 190] on textarea "Build a full-stack website where I can list my products and services with core …" at bounding box center [164, 178] width 192 height 22
type textarea "Build a full-stack website where I can list my products and services with core …"
click at [257, 199] on img "button" at bounding box center [254, 197] width 6 height 6
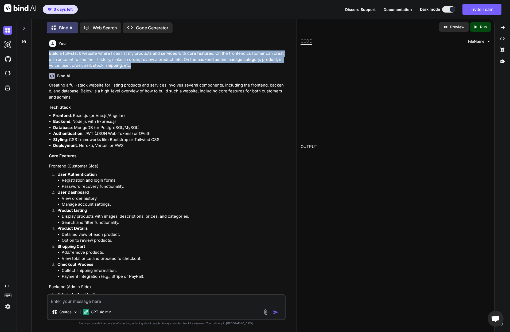
drag, startPoint x: 254, startPoint y: 61, endPoint x: 25, endPoint y: 55, distance: 228.8
click at [49, 55] on p "Build a full-stack website where I can list my products and services with core …" at bounding box center [166, 59] width 235 height 18
copy p "Build a full-stack website where I can list my products and services with core …"
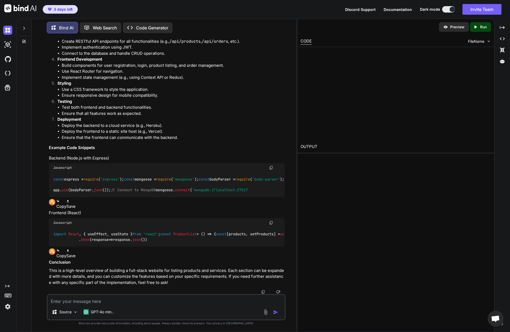
scroll to position [453, 0]
click at [91, 314] on p "GPT-4o min.." at bounding box center [102, 311] width 23 height 5
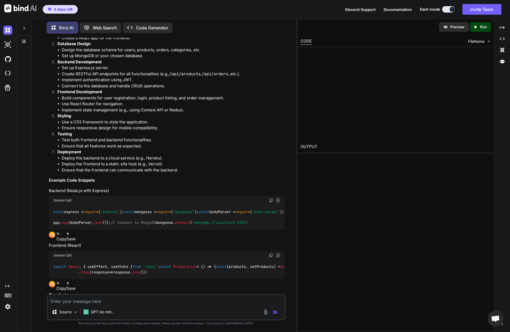
scroll to position [389, 0]
click at [136, 28] on p "Code Generator" at bounding box center [152, 28] width 32 height 6
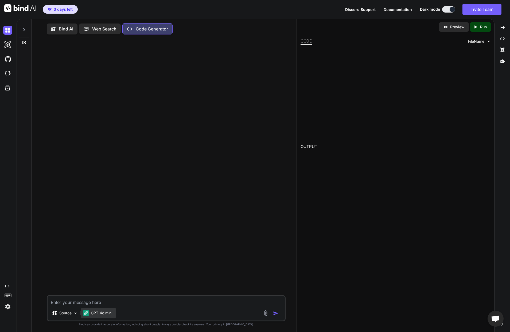
click at [91, 316] on p "GPT-4o min.." at bounding box center [102, 312] width 23 height 5
click at [136, 30] on p "Code Generator" at bounding box center [152, 29] width 32 height 6
drag, startPoint x: 74, startPoint y: 311, endPoint x: 77, endPoint y: 311, distance: 3.5
click at [74, 305] on textarea at bounding box center [166, 301] width 237 height 10
paste textarea "Build a full-stack website where I can list my products and services with core …"
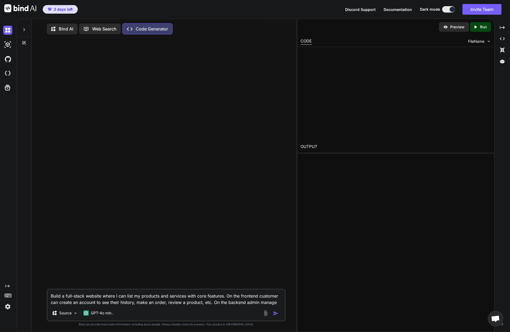
type textarea "Build a full-stack website where I can list my products and services with core …"
click at [278, 316] on img "button" at bounding box center [275, 312] width 5 height 5
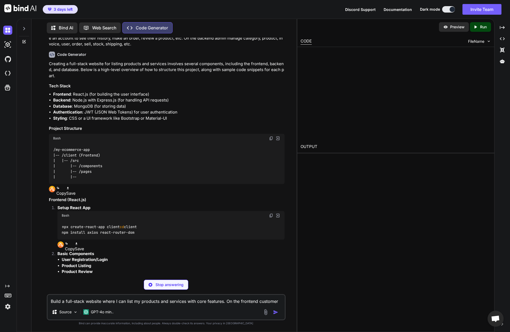
scroll to position [33, 0]
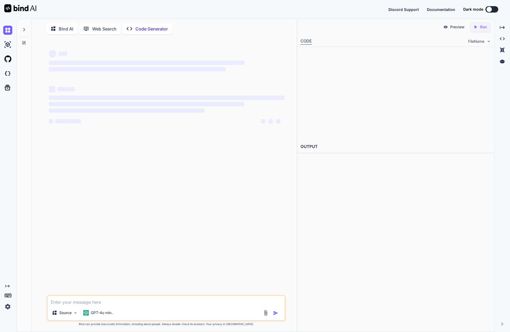
click at [81, 305] on textarea "To enrich screen reader interactions, please activate Accessibility in Grammarl…" at bounding box center [166, 301] width 237 height 10
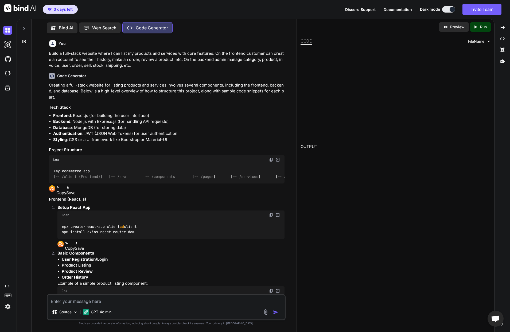
click at [92, 27] on p "Web Search" at bounding box center [104, 28] width 24 height 6
click at [92, 28] on p "Web Search" at bounding box center [104, 28] width 24 height 6
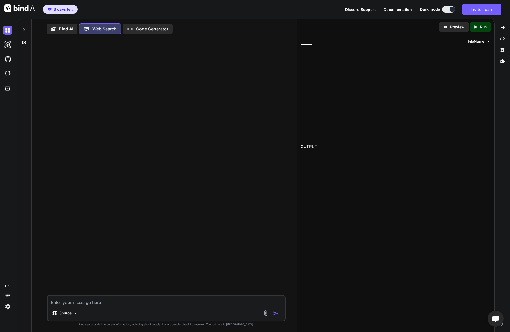
scroll to position [2, 0]
click at [59, 28] on p "Bind AI" at bounding box center [66, 28] width 14 height 6
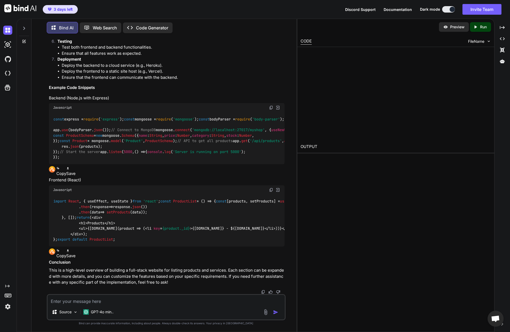
scroll to position [654, 0]
click at [91, 314] on p "GPT-4o min.." at bounding box center [102, 311] width 23 height 5
click at [73, 314] on img at bounding box center [75, 312] width 5 height 5
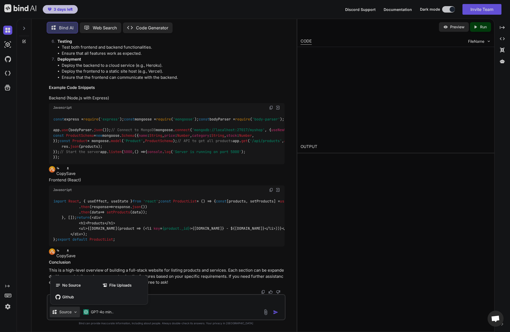
click at [155, 295] on div at bounding box center [255, 166] width 510 height 332
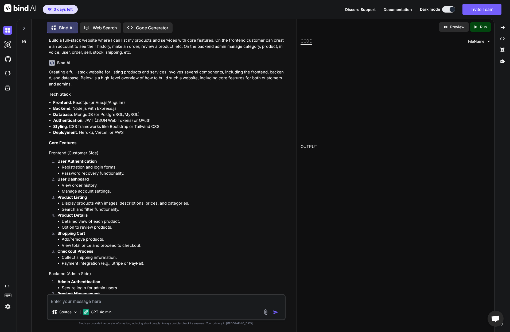
scroll to position [0, 0]
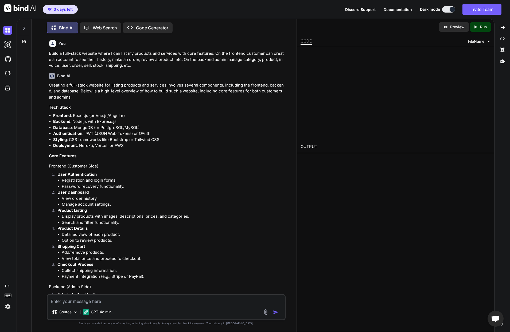
click at [93, 28] on p "Web Search" at bounding box center [105, 28] width 24 height 6
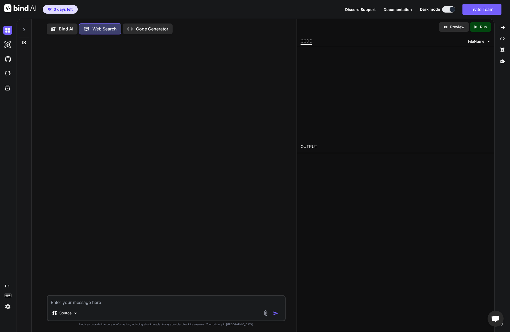
scroll to position [2, 0]
click at [499, 62] on icon at bounding box center [501, 61] width 5 height 4
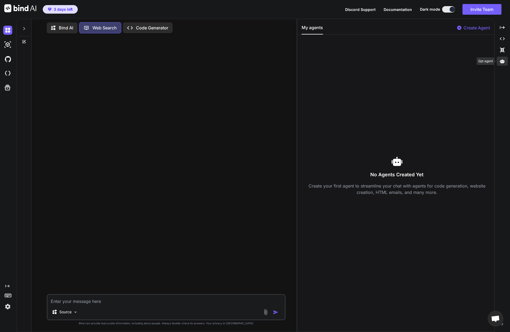
click at [499, 62] on icon at bounding box center [501, 61] width 5 height 4
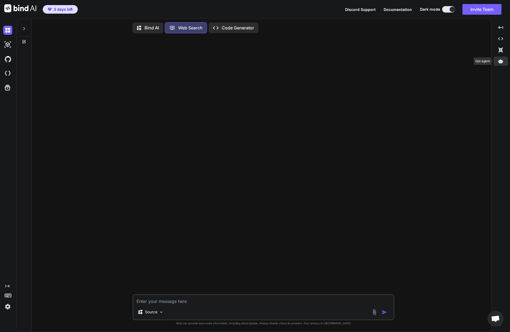
click at [498, 60] on icon at bounding box center [500, 61] width 5 height 4
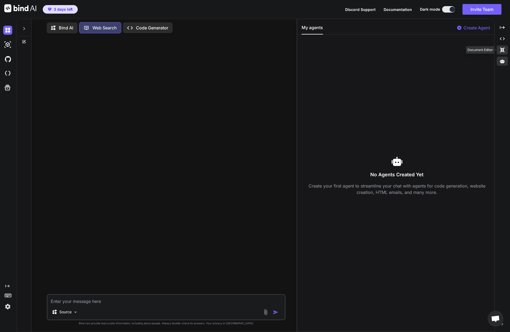
click at [499, 49] on icon "Created with Pixso." at bounding box center [501, 50] width 5 height 5
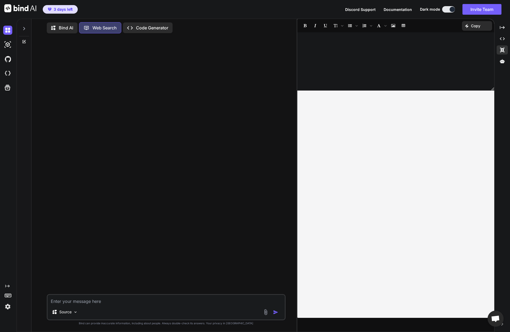
click at [494, 319] on span "Open chat" at bounding box center [495, 318] width 9 height 7
click at [501, 323] on icon at bounding box center [502, 323] width 2 height 3
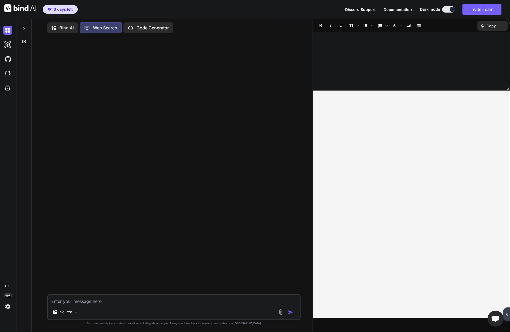
click at [496, 320] on span "Open chat" at bounding box center [495, 318] width 9 height 7
click at [136, 28] on p "Code Generator" at bounding box center [152, 28] width 32 height 6
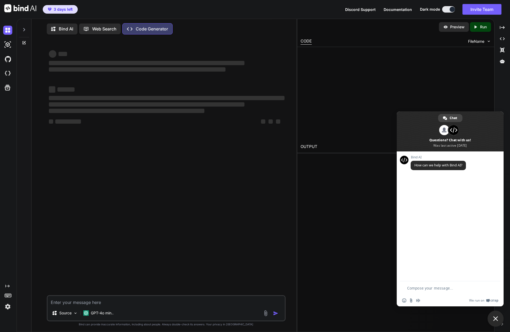
click at [497, 319] on span "Close chat" at bounding box center [495, 318] width 5 height 5
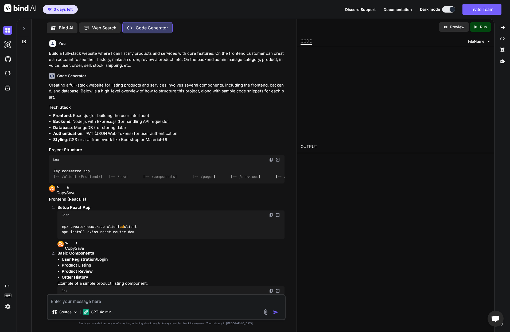
click at [59, 27] on p "Bind AI" at bounding box center [66, 28] width 14 height 6
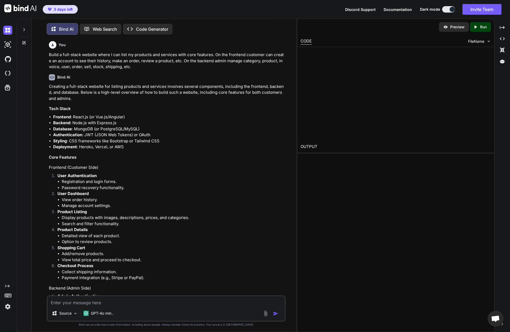
type textarea "x"
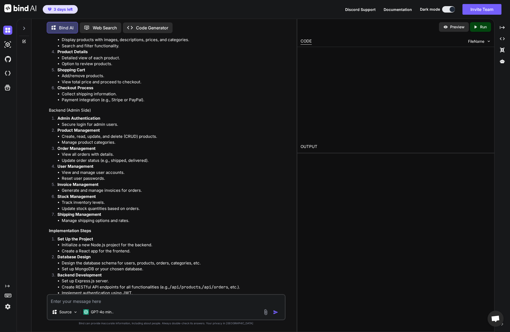
scroll to position [179, 0]
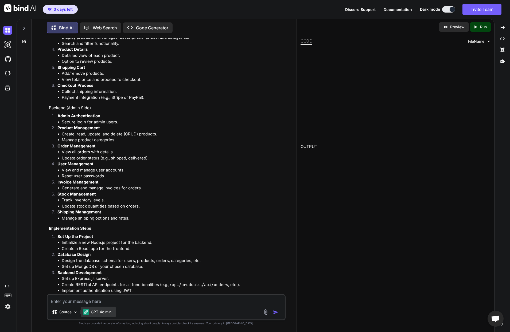
click at [91, 314] on p "GPT-4o min.." at bounding box center [102, 311] width 23 height 5
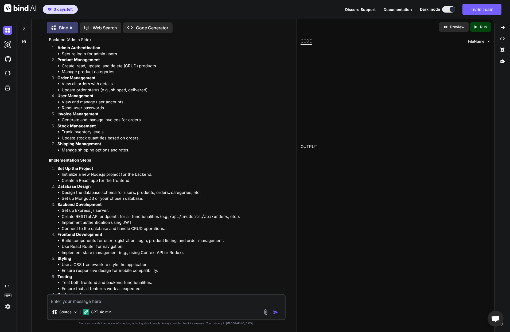
scroll to position [0, 0]
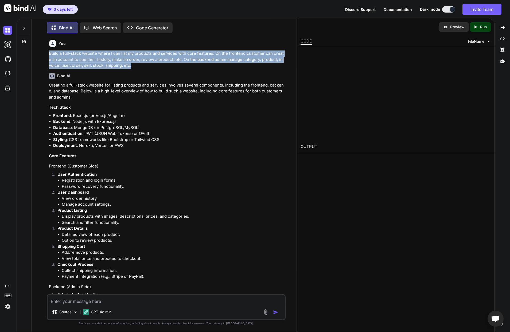
drag, startPoint x: 254, startPoint y: 60, endPoint x: 43, endPoint y: 58, distance: 211.2
click at [47, 54] on div "You Build a full-stack website where I can list my products and services with c…" at bounding box center [166, 185] width 239 height 294
copy p "Build a full-stack website where I can list my products and services with core …"
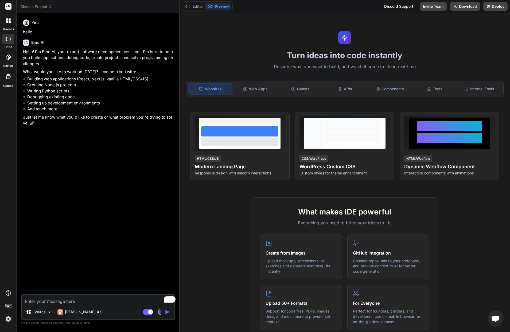
type textarea "x"
click at [65, 314] on p "[PERSON_NAME] 4 S.." at bounding box center [85, 311] width 40 height 5
click at [65, 304] on textarea "To enrich screen reader interactions, please activate Accessibility in Grammarl…" at bounding box center [98, 300] width 153 height 10
paste textarea "Build a full-stack website where I can list my products and services with core …"
type textarea "Build a full-stack website where I can list my products and services with core …"
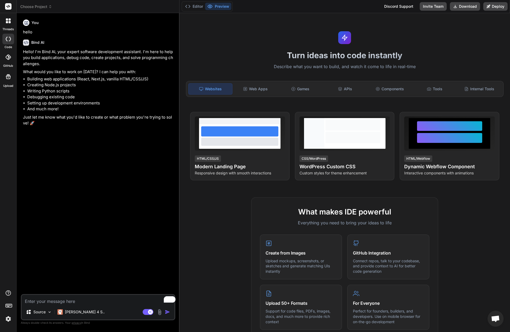
type textarea "x"
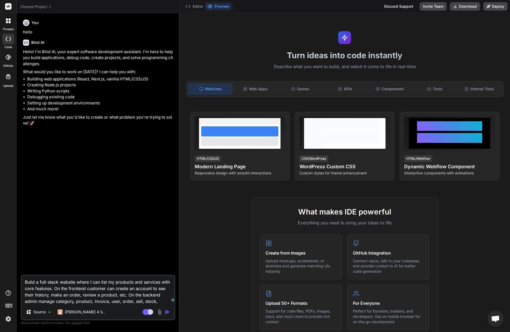
type textarea "Build a full-stack website where I can list my products and services with core …"
click at [165, 314] on img "button" at bounding box center [167, 311] width 5 height 5
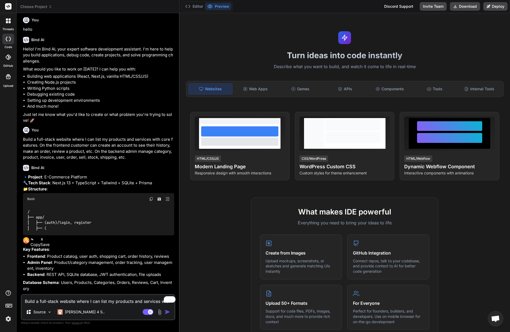
scroll to position [1, 0]
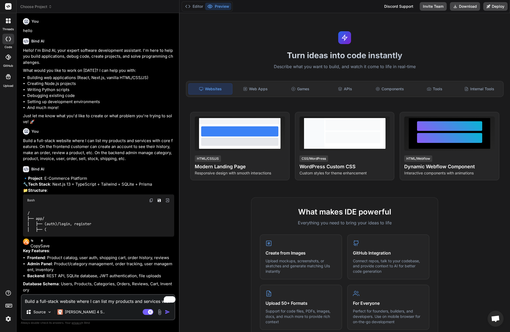
type textarea "x"
click at [66, 304] on textarea "Build a full-stack website where I can list my products and services with core …" at bounding box center [98, 300] width 153 height 10
type textarea "P"
type textarea "x"
type textarea "Pl"
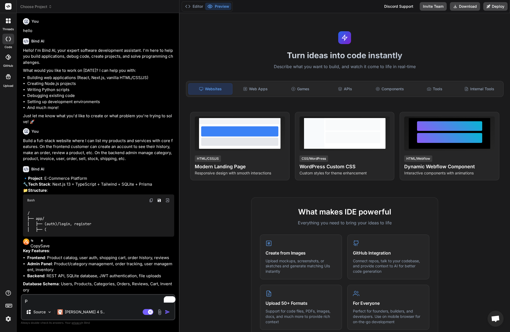
type textarea "x"
type textarea "Ple"
type textarea "x"
type textarea "Plea"
type textarea "x"
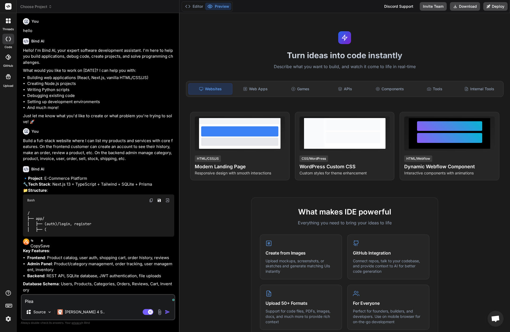
type textarea "Pleas"
type textarea "x"
type textarea "Please"
type textarea "x"
type textarea "Please"
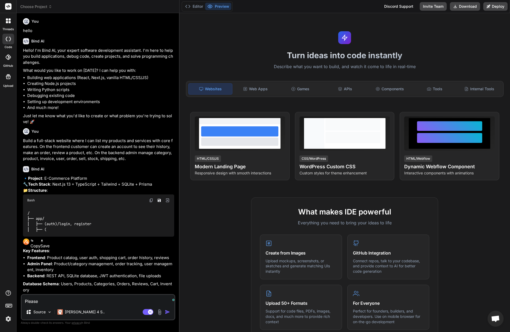
type textarea "x"
type textarea "Please g"
type textarea "x"
type textarea "Please go"
type textarea "x"
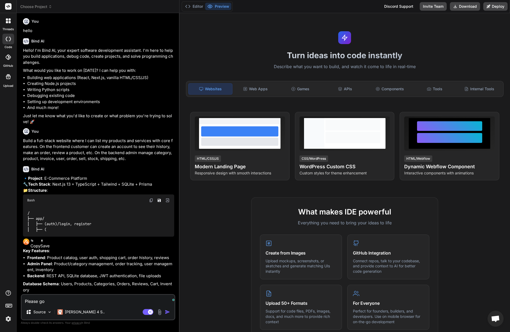
type textarea "Please go"
type textarea "x"
type textarea "Please go a"
type textarea "x"
type textarea "Please go ah"
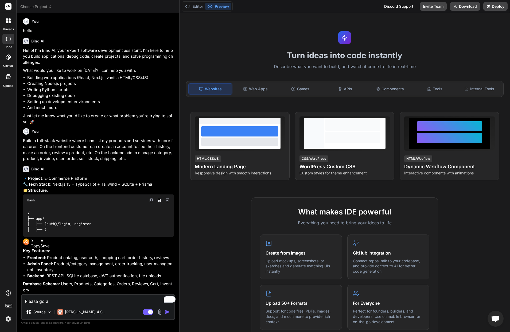
type textarea "x"
type textarea "Please go ahe"
type textarea "x"
type textarea "Please go ahea"
type textarea "x"
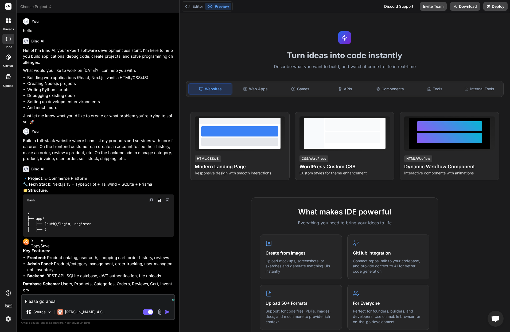
type textarea "Please go ahead"
type textarea "x"
type textarea "Please go ahead"
type textarea "x"
type textarea "Please go ahead a"
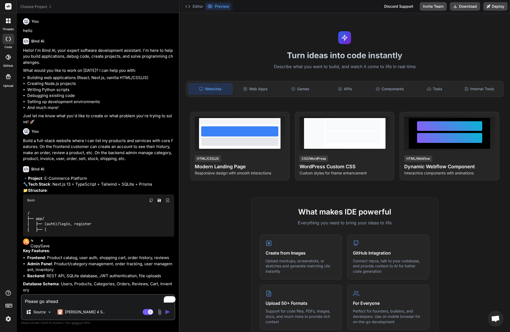
type textarea "x"
type textarea "Please go ahead an"
type textarea "x"
type textarea "Please go ahead and"
type textarea "x"
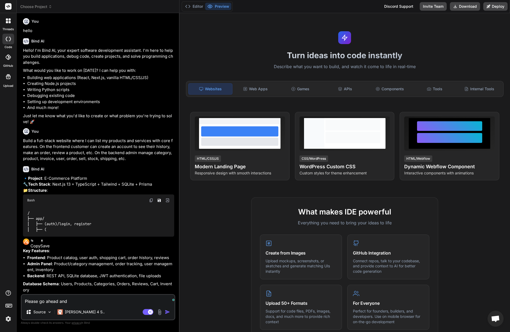
type textarea "Please go ahead and"
type textarea "x"
type textarea "Please go ahead and b"
type textarea "x"
type textarea "Please go ahead and bu"
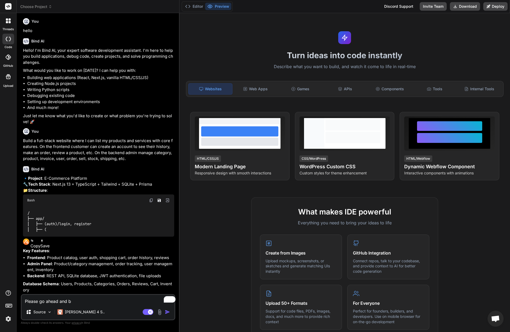
type textarea "x"
type textarea "Please go ahead and bui"
type textarea "x"
type textarea "Please go ahead and buil"
type textarea "x"
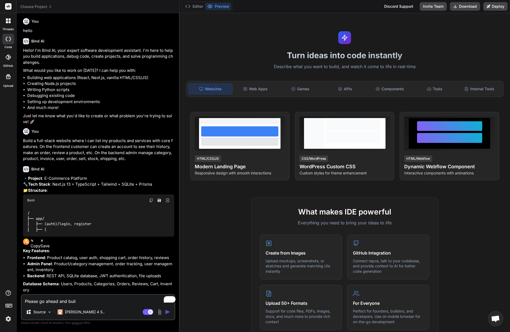
type textarea "Please go ahead and build"
type textarea "x"
type textarea "Please go ahead and build"
type textarea "x"
type textarea "Please go ahead and build c"
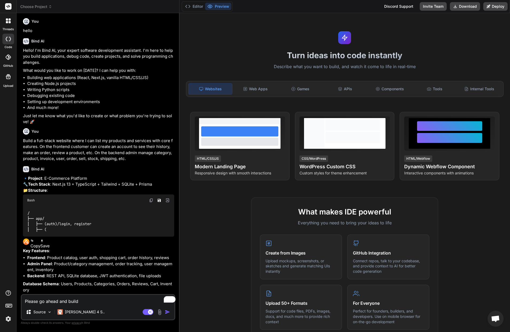
type textarea "x"
type textarea "Please go ahead and build co"
type textarea "x"
type textarea "Please go ahead and build com"
type textarea "x"
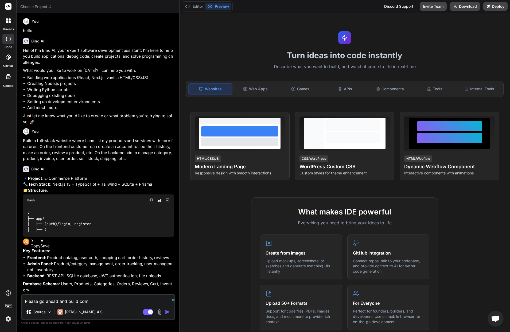
type textarea "Please go ahead and build comp"
type textarea "x"
type textarea "Please go ahead and build compl"
type textarea "x"
type textarea "Please go ahead and build comple"
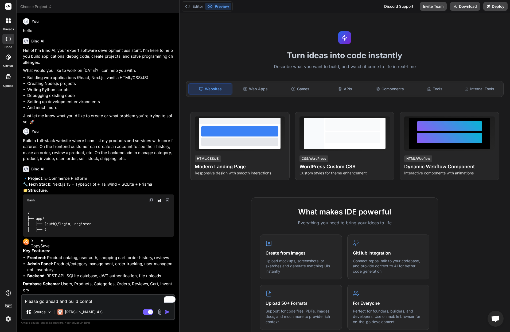
type textarea "x"
type textarea "Please go ahead and build complet"
type textarea "x"
type textarea "Please go ahead and build complete"
type textarea "x"
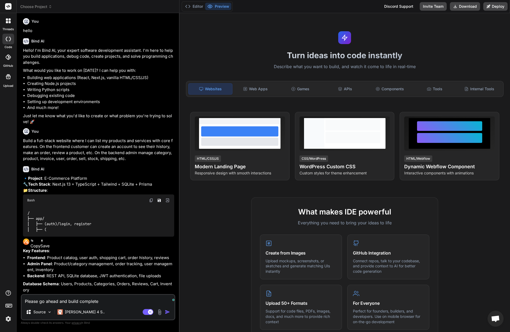
type textarea "Please go ahead and build complete"
type textarea "x"
type textarea "Please go ahead and build complete e"
type textarea "x"
type textarea "Please go ahead and build complete e-"
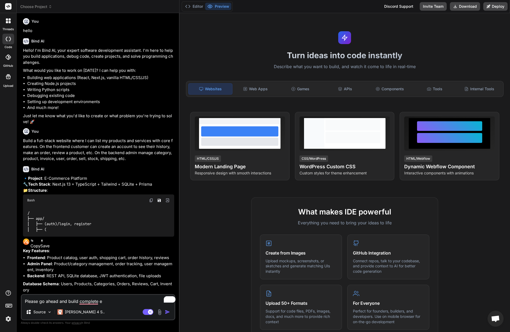
type textarea "x"
type textarea "Please go ahead and build complete e-c"
type textarea "x"
type textarea "Please go ahead and build complete e-co"
type textarea "x"
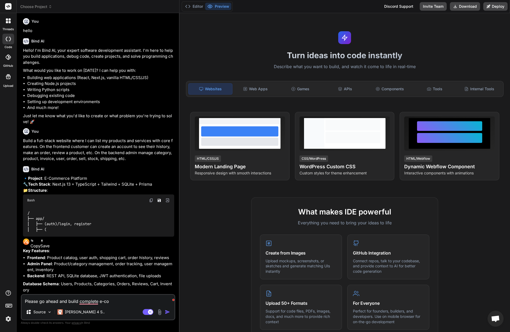
type textarea "Please go ahead and build complete e-com"
type textarea "x"
type textarea "Please go ahead and build complete e-comm"
type textarea "x"
type textarea "Please go ahead and build complete e-comme"
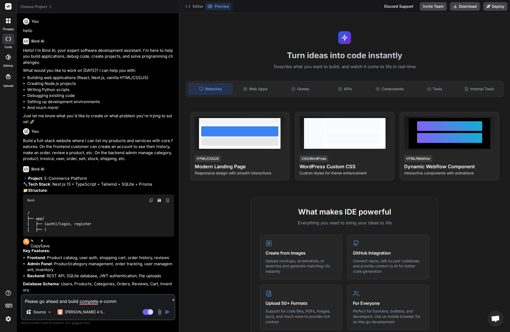
type textarea "x"
type textarea "Please go ahead and build complete e-commer"
type textarea "x"
type textarea "Please go ahead and build complete e-commerc"
type textarea "x"
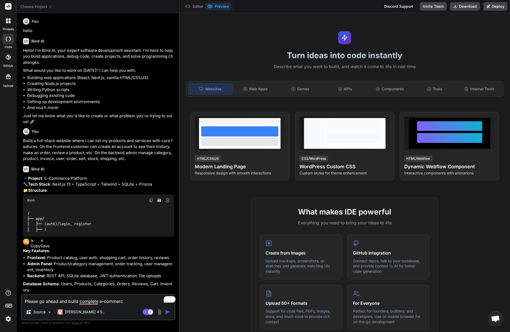
type textarea "Please go ahead and build complete e-commerce"
type textarea "x"
type textarea "Please go ahead and build complete e-commerce"
type textarea "x"
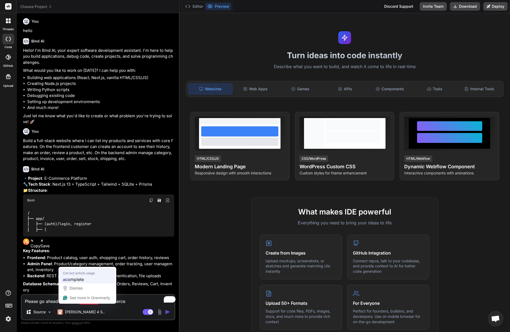
type textarea "Please go ahead and build a complete e-commerce"
type textarea "x"
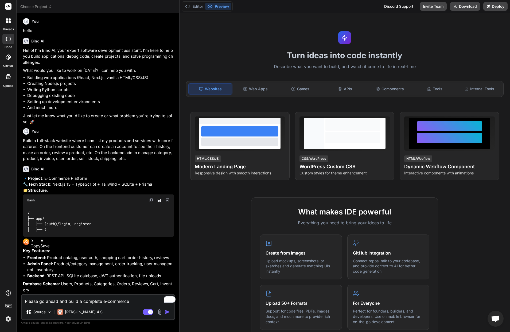
click at [113, 304] on textarea "Please go ahead and build a complete e-commerce" at bounding box center [98, 300] width 153 height 10
type textarea "Please go ahead and build a complete e-commerce"
type textarea "x"
type textarea "Please go ahead and build a complete e-commerce p"
type textarea "x"
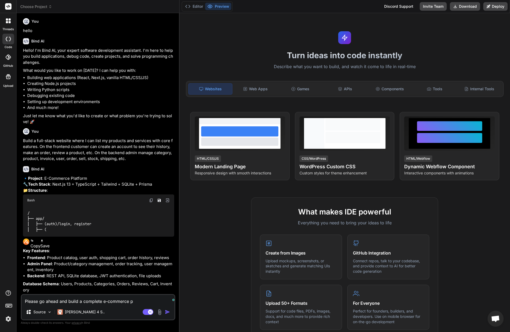
type textarea "Please go ahead and build a complete e-commerce pl"
type textarea "x"
type textarea "Please go ahead and build a complete e-commerce pla"
type textarea "x"
type textarea "Please go ahead and build a complete e-commerce plat"
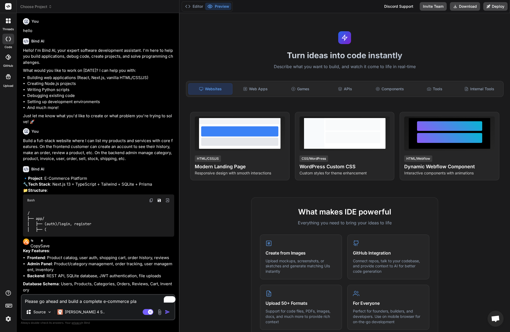
type textarea "x"
type textarea "Please go ahead and build a complete e-commerce platf"
type textarea "x"
type textarea "Please go ahead and build a complete e-commerce platfo"
type textarea "x"
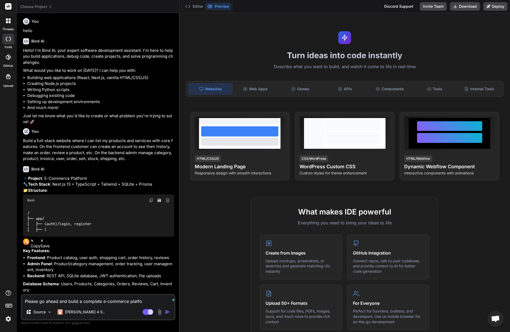
type textarea "Please go ahead and build a complete e-commerce platfor"
type textarea "x"
type textarea "Please go ahead and build a complete e-commerce platform"
type textarea "x"
type textarea "Please go ahead and build a complete e-commerce platform."
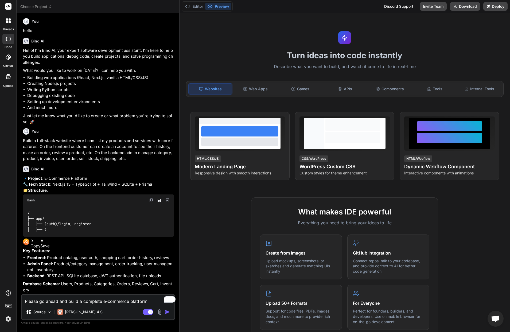
type textarea "x"
type textarea "Please go ahead and build a complete e-commerce platform."
click at [165, 314] on img "button" at bounding box center [167, 311] width 5 height 5
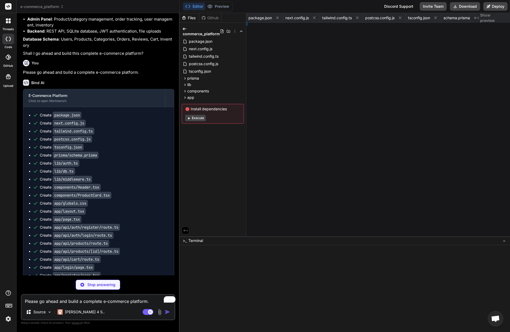
scroll to position [262, 0]
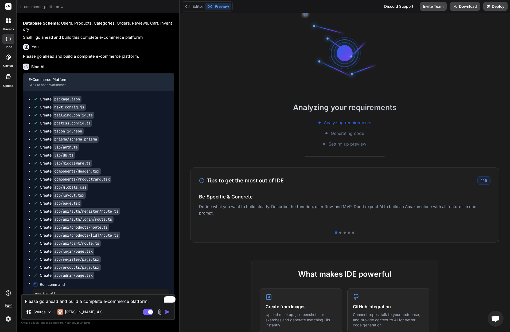
type textarea "x"
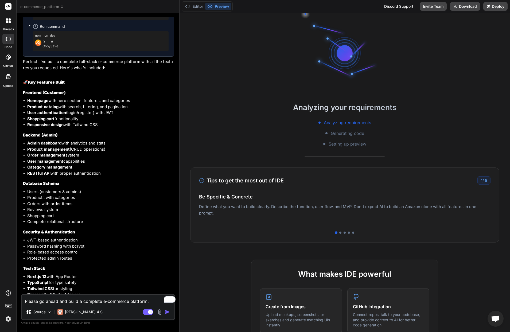
scroll to position [604, 0]
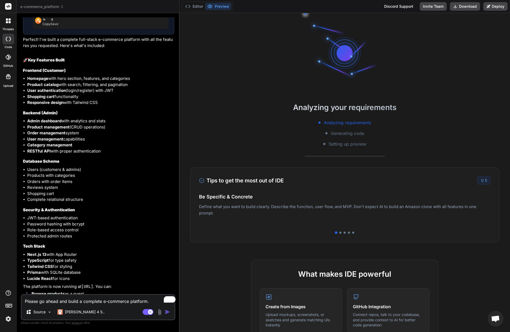
click at [68, 304] on textarea "Please go ahead and build a complete e-commerce platform." at bounding box center [98, 300] width 153 height 10
click at [496, 317] on span "Open chat" at bounding box center [495, 318] width 9 height 7
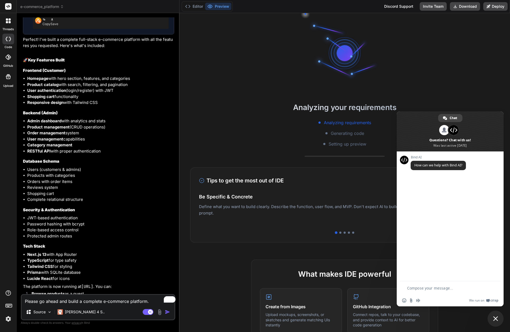
click at [494, 318] on span "Close chat" at bounding box center [495, 318] width 5 height 5
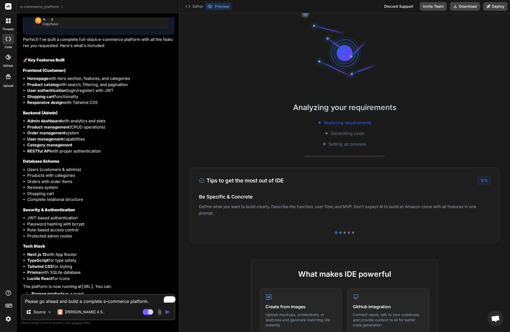
click at [64, 304] on textarea "Please go ahead and build a complete e-commerce platform." at bounding box center [98, 300] width 153 height 10
click at [76, 304] on textarea "Please go ahead and build a complete e-commerce platform." at bounding box center [98, 300] width 153 height 10
type textarea "I"
type textarea "x"
type textarea "I"
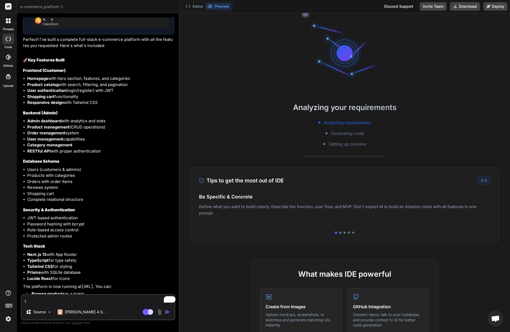
type textarea "x"
type textarea "I d"
type textarea "x"
type textarea "I do"
type textarea "x"
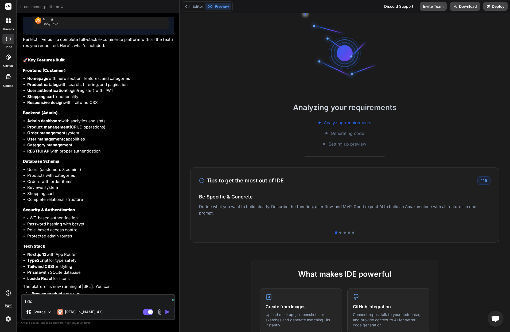
type textarea "I don"
type textarea "x"
type textarea "I don'"
type textarea "x"
type textarea "I don't"
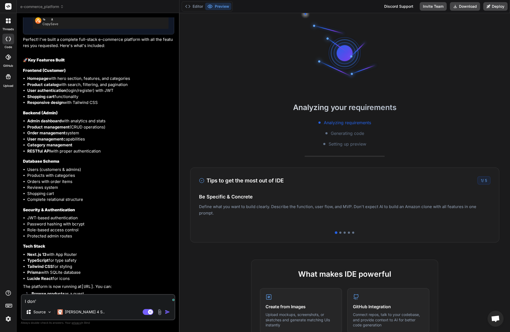
type textarea "x"
type textarea "I don't"
type textarea "x"
type textarea "I don't s"
type textarea "x"
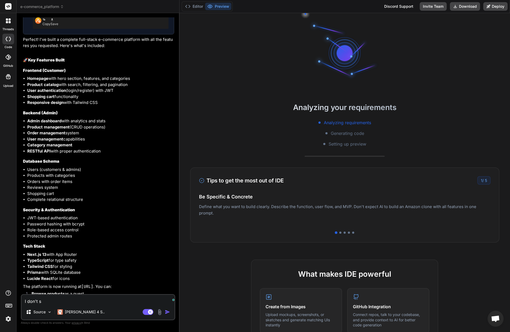
type textarea "I don't se"
type textarea "x"
type textarea "I don't see"
type textarea "x"
type textarea "I don't see"
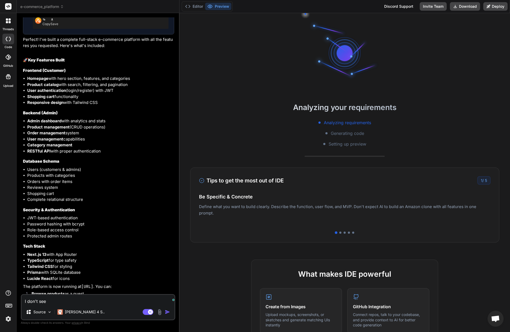
type textarea "x"
type textarea "I don't see t"
type textarea "x"
type textarea "I don't see th"
type textarea "x"
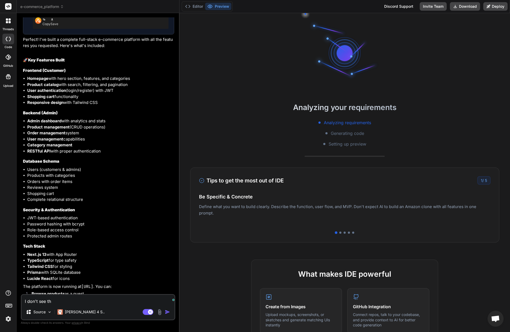
type textarea "I don't see the"
type textarea "x"
type textarea "I don't see the"
type textarea "x"
type textarea "I don't see the w"
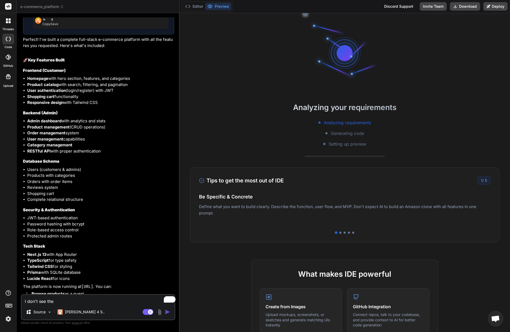
type textarea "x"
type textarea "I don't see the we"
type textarea "x"
type textarea "I don't see the web"
type textarea "x"
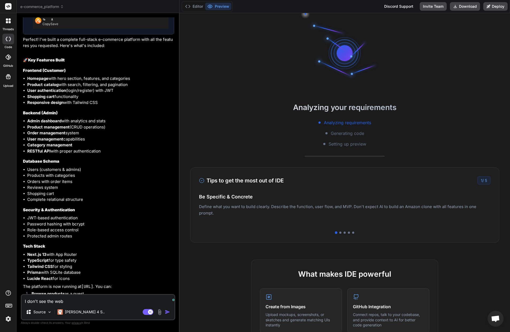
type textarea "I don't see the webs"
type textarea "x"
type textarea "I don't see the websi"
type textarea "x"
type textarea "I don't see the websit"
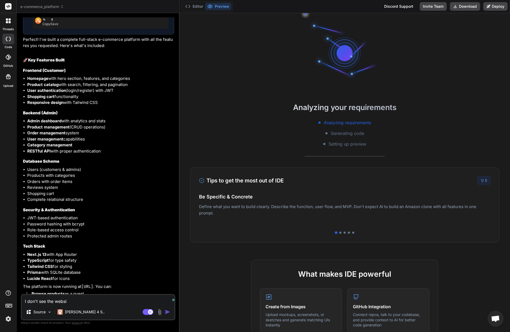
type textarea "x"
type textarea "I don't see the website"
type textarea "x"
type textarea "I don't see the website"
type textarea "x"
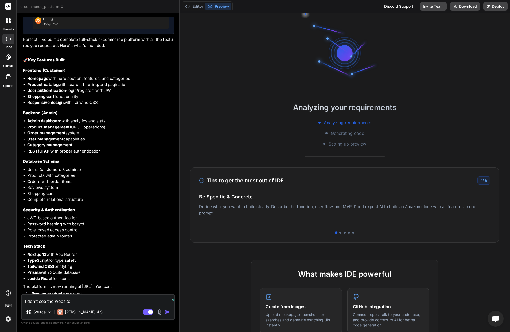
type textarea "I don't see the website p"
type textarea "x"
type textarea "I don't see the website pr"
type textarea "x"
type textarea "I don't see the website pre"
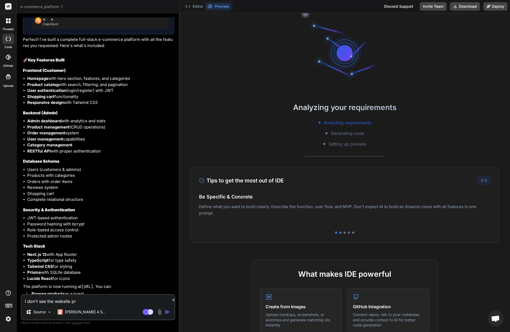
type textarea "x"
type textarea "I don't see the website prev"
type textarea "x"
type textarea "I don't see the website previ"
type textarea "x"
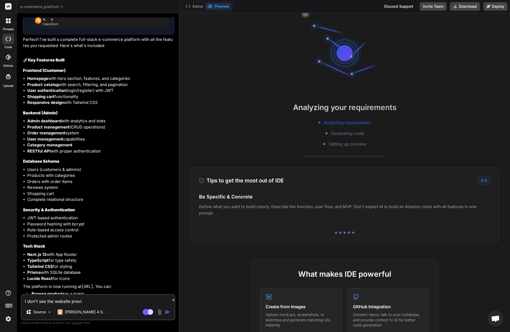
type textarea "I don't see the website previe"
type textarea "x"
type textarea "I don't see the website preview"
type textarea "x"
type textarea "I don't see the website preview"
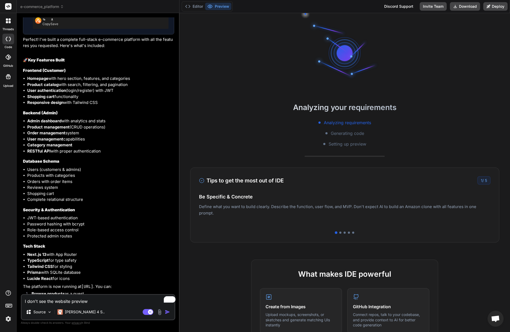
click at [80, 309] on div "I don't see the website preview Source Claude 4 S.. Agent Mode. When this toggl…" at bounding box center [98, 307] width 154 height 26
click at [73, 304] on textarea "I don't see the website preview" at bounding box center [98, 300] width 153 height 10
click at [165, 314] on img "button" at bounding box center [167, 311] width 5 height 5
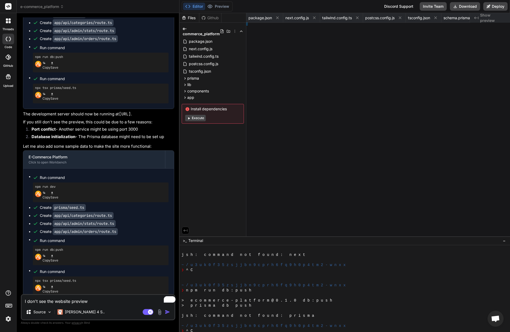
scroll to position [1020, 0]
type textarea "x"
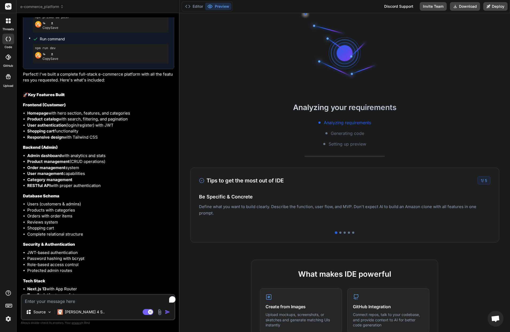
type textarea "x"
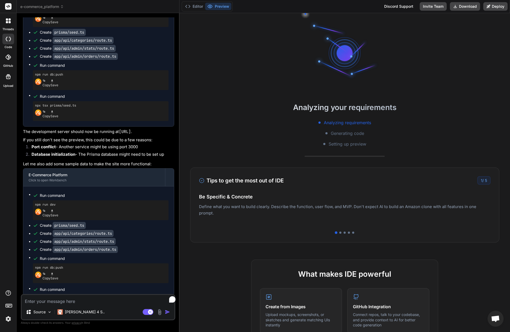
scroll to position [1058, 0]
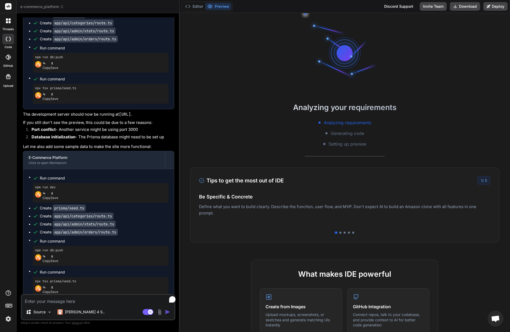
type textarea "W"
type textarea "x"
type textarea "Wh"
type textarea "x"
type textarea "Whe"
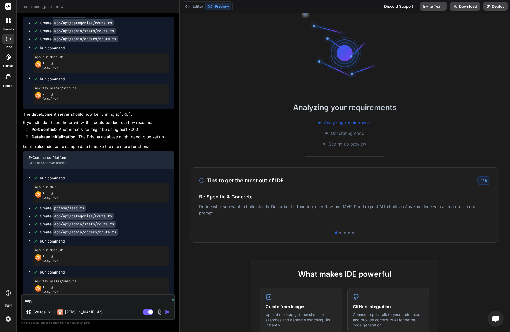
type textarea "x"
type textarea "Wher"
type textarea "x"
type textarea "Where"
type textarea "x"
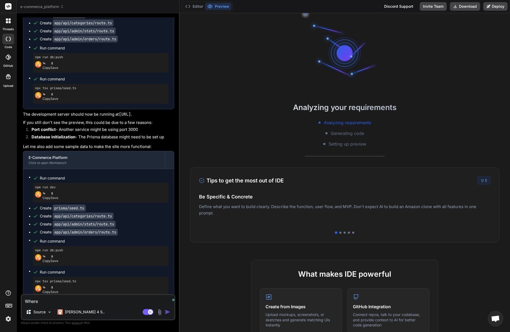
type textarea "Where"
type textarea "x"
type textarea "Where I"
type textarea "x"
type textarea "Where I"
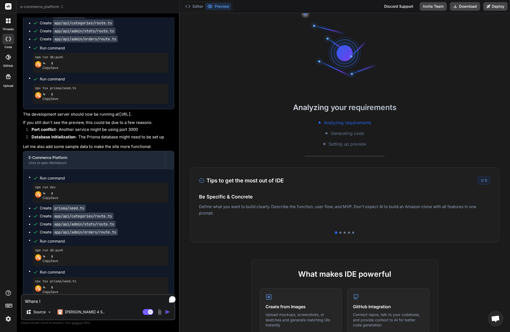
type textarea "x"
type textarea "Where I c"
type textarea "x"
type textarea "Where I ca"
type textarea "x"
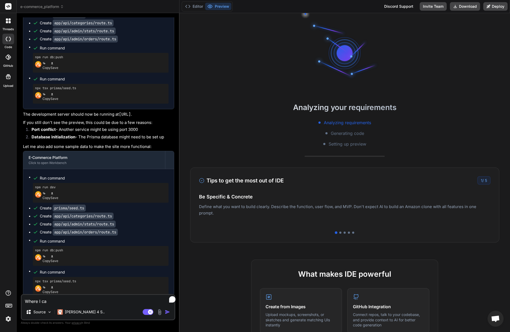
type textarea "Where I can"
type textarea "x"
type textarea "Where I can"
type textarea "x"
type textarea "Where I can a"
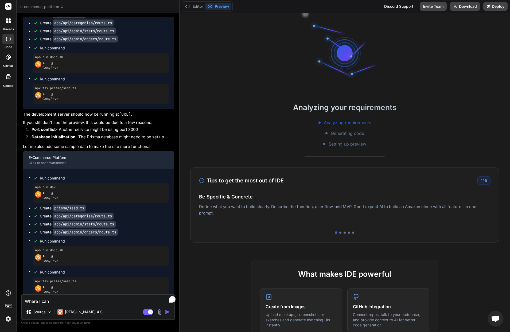
type textarea "x"
type textarea "Where I can ac"
type textarea "x"
type textarea "Where I can acc"
type textarea "x"
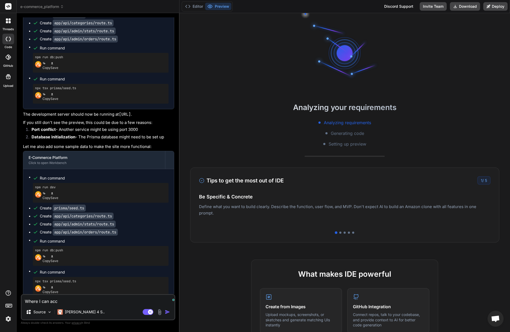
type textarea "Where I can acce"
type textarea "x"
type textarea "Where I can acces"
type textarea "x"
type textarea "Where I can access"
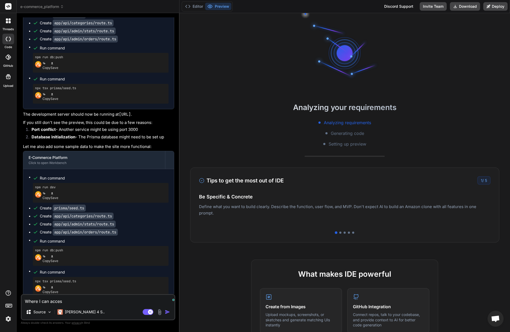
type textarea "x"
type textarea "Where I can access"
type textarea "x"
type textarea "Where I can access t"
type textarea "x"
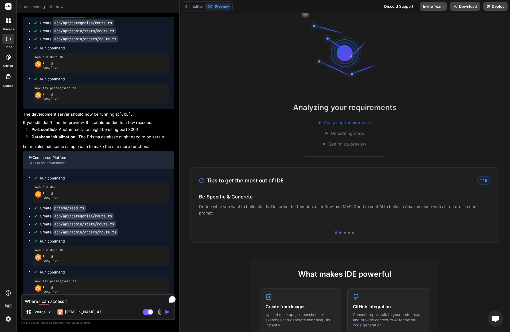
type textarea "Where I can access th"
type textarea "x"
type textarea "Where I can access thi"
type textarea "x"
type textarea "Where I can access this"
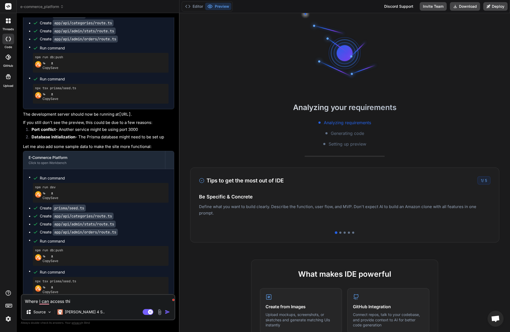
type textarea "x"
drag, startPoint x: 84, startPoint y: 289, endPoint x: 36, endPoint y: 288, distance: 48.9
copy code "http://localhost:3000"
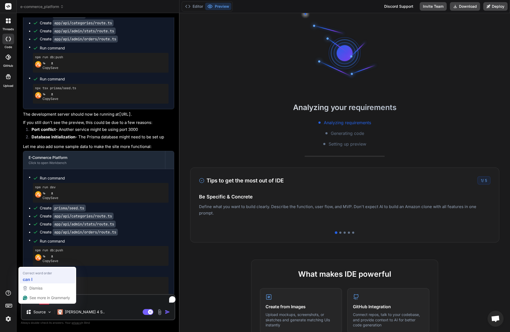
type textarea "Where can I access this"
type textarea "x"
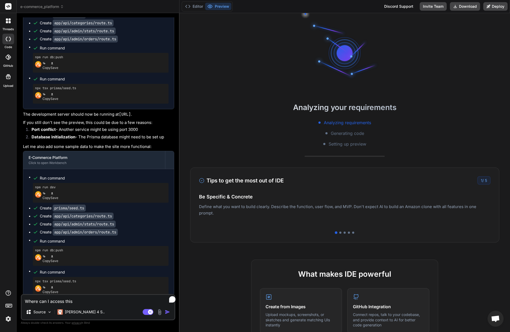
click at [60, 304] on textarea "Where can I access this" at bounding box center [98, 300] width 153 height 10
type textarea "Where can I access this"
type textarea "x"
paste textarea "http://localhost:3000"
type textarea "Where can I access this http://localhost:3000"
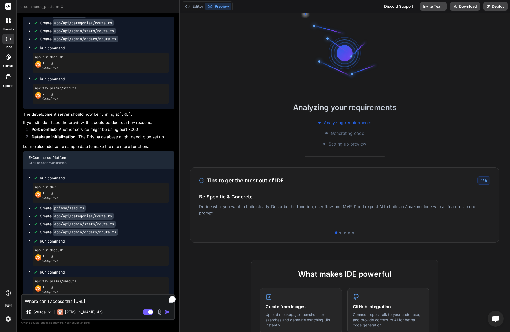
type textarea "x"
type textarea "Where can I access this http://localhost:3000"
click at [165, 314] on img "button" at bounding box center [167, 311] width 5 height 5
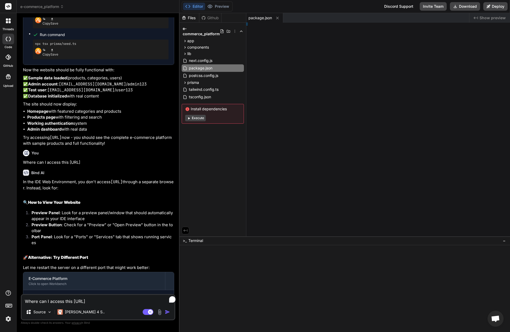
scroll to position [1318, 0]
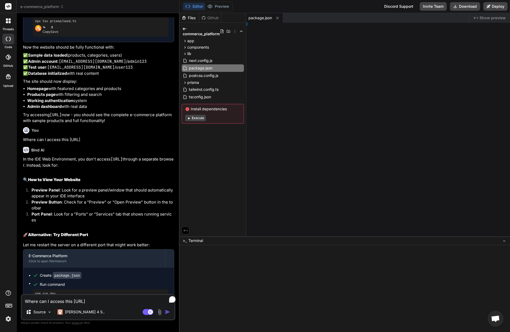
type textarea "x"
click at [86, 304] on textarea "Where can I access this http://localhost:3000" at bounding box center [98, 300] width 153 height 10
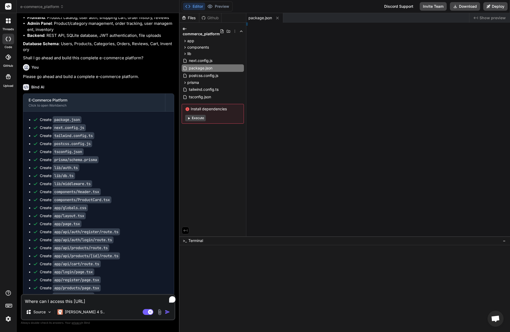
scroll to position [278, 0]
click at [60, 118] on code "package.json" at bounding box center [67, 120] width 29 height 7
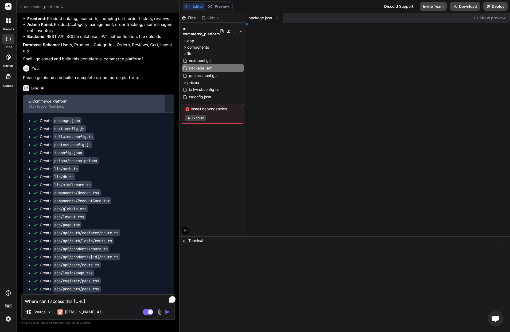
drag, startPoint x: 48, startPoint y: 119, endPoint x: 50, endPoint y: 105, distance: 13.9
click at [53, 119] on code "package.json" at bounding box center [67, 120] width 29 height 7
click at [75, 104] on div "Click to open Workbench" at bounding box center [94, 106] width 131 height 4
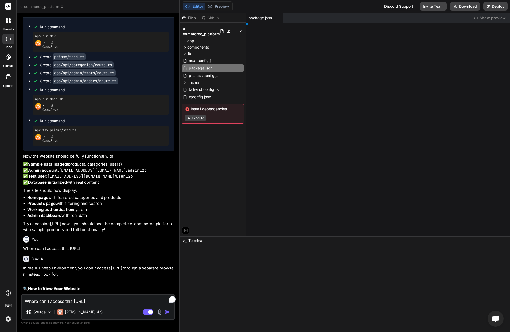
scroll to position [1318, 0]
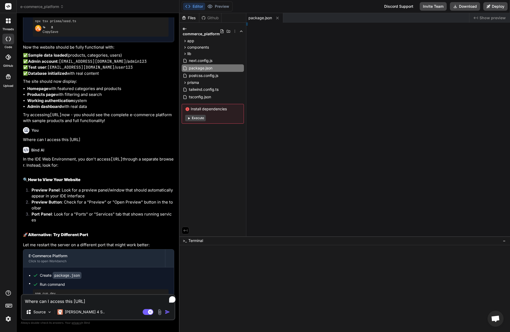
click at [66, 304] on textarea "Where can I access this http://localhost:3000" at bounding box center [98, 300] width 153 height 10
type textarea "I"
type textarea "x"
type textarea "I"
type textarea "x"
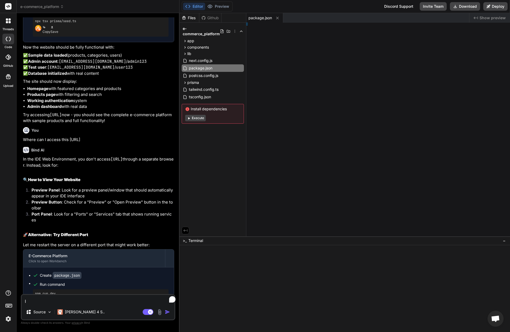
type textarea "I d"
type textarea "x"
type textarea "I do"
type textarea "x"
type textarea "I don"
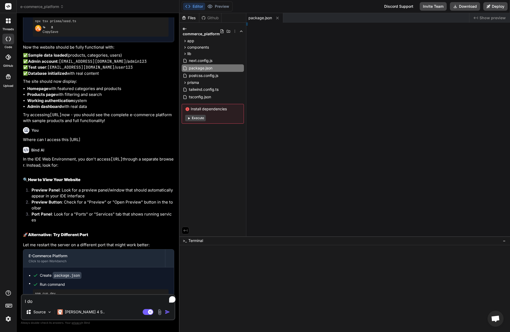
type textarea "x"
type textarea "I don'"
type textarea "x"
type textarea "I don't"
type textarea "x"
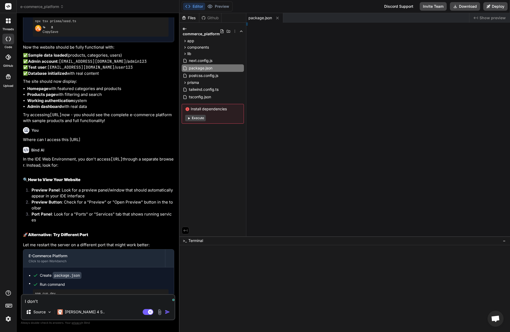
type textarea "I don't"
type textarea "x"
type textarea "I don't v"
type textarea "x"
type textarea "I don't"
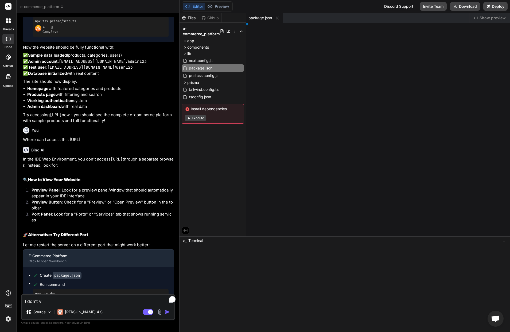
type textarea "x"
type textarea "I don't e"
type textarea "x"
type textarea "I don't ev"
type textarea "x"
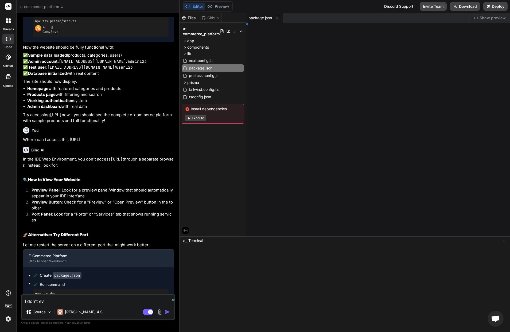
type textarea "I don't eve"
type textarea "x"
type textarea "I don't ever"
type textarea "x"
type textarea "I don't every"
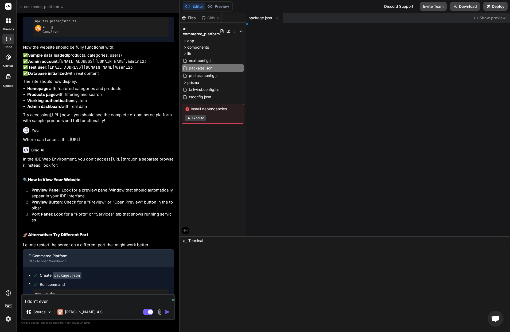
type textarea "x"
type textarea "I don't everyt"
type textarea "x"
type textarea "I don't everyth"
type textarea "x"
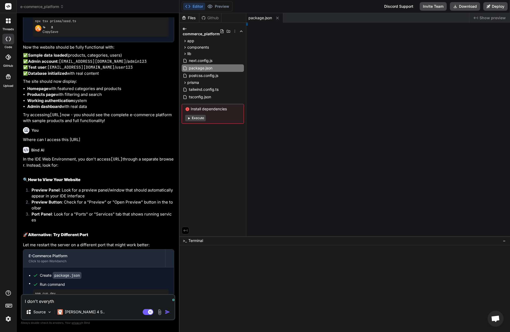
type textarea "I don't everythi"
type textarea "x"
type textarea "I don't everythin"
type textarea "x"
type textarea "I don't everything"
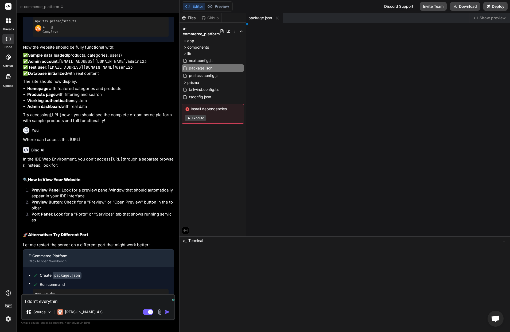
type textarea "x"
type textarea "I don't everything"
type textarea "x"
type textarea "I don't everything o"
type textarea "x"
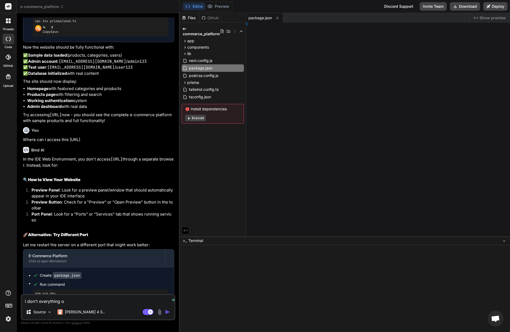
type textarea "I don't everything on"
type textarea "x"
type textarea "I don't everything on"
type textarea "x"
type textarea "I don't everything on r"
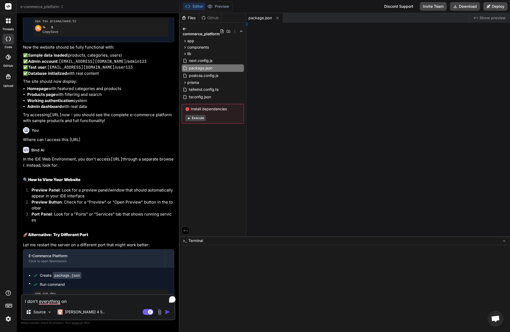
type textarea "x"
type textarea "I don't everything on ri"
type textarea "x"
type textarea "I don't everything on rig"
type textarea "x"
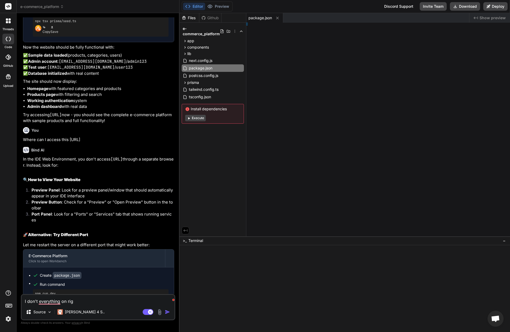
type textarea "I don't everything on righ"
type textarea "x"
type textarea "I don't everything on right"
type textarea "x"
type textarea "I don't everything on right"
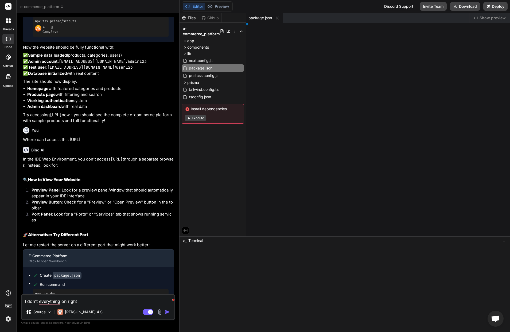
type textarea "x"
type textarea "I don't everything on right p"
type textarea "x"
type textarea "I don't everything on right pa"
type textarea "x"
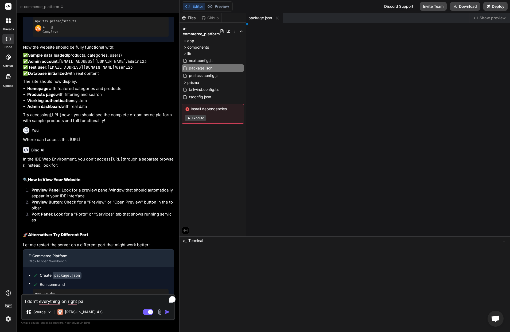
type textarea "I don't everything on right pan"
type textarea "x"
type textarea "I don't everything on right pane"
type textarea "x"
type textarea "I don't everything on right panel"
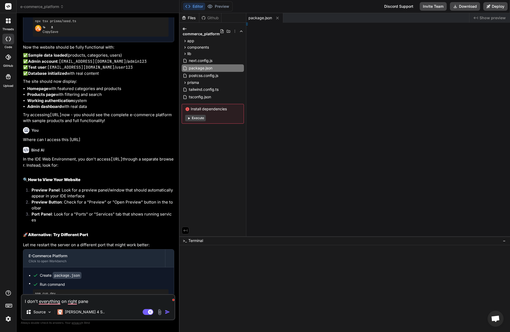
type textarea "x"
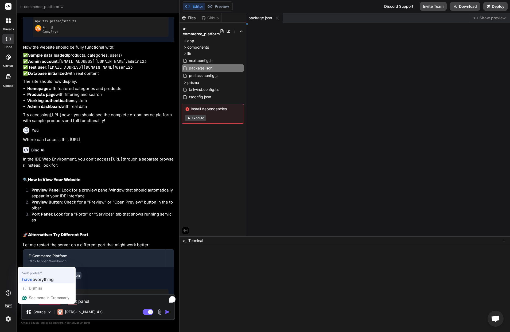
type textarea "I don't have everything on right panel"
type textarea "x"
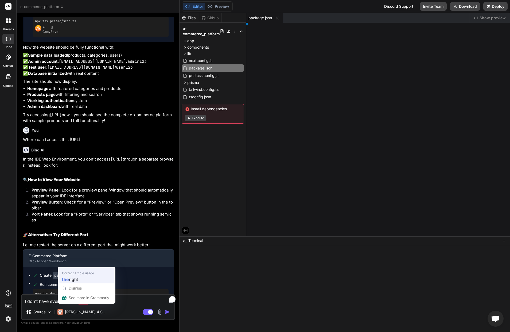
type textarea "I don't have everything on the right panel"
type textarea "x"
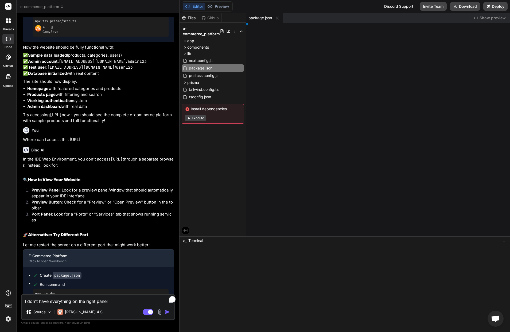
click at [97, 304] on textarea "I don't have everything on the right panel" at bounding box center [98, 300] width 153 height 10
type textarea "I don't have everything on the right panel."
type textarea "x"
type textarea "I don't have everything on the right panel."
click at [165, 314] on img "button" at bounding box center [167, 311] width 5 height 5
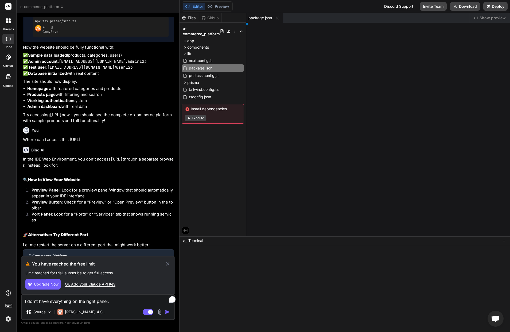
click at [34, 287] on span "Upgrade Now" at bounding box center [46, 283] width 25 height 5
type textarea "x"
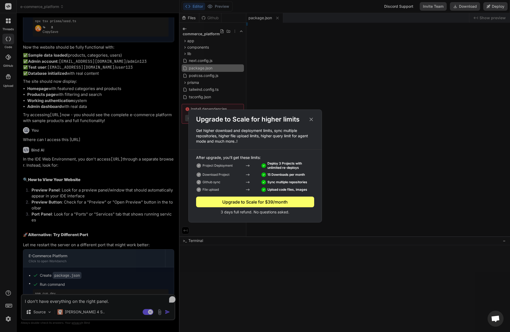
click at [311, 120] on icon at bounding box center [310, 119] width 3 height 3
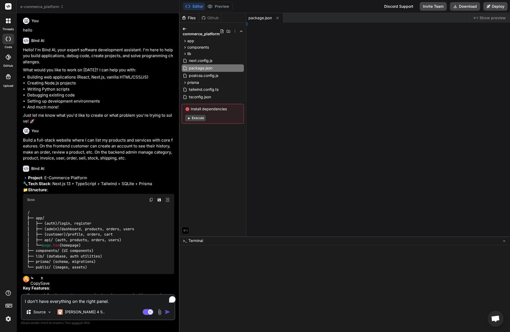
scroll to position [2, 0]
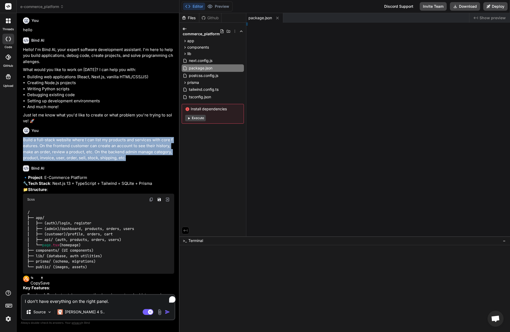
drag, startPoint x: 92, startPoint y: 160, endPoint x: 17, endPoint y: 143, distance: 77.3
click at [23, 139] on p "Build a full-stack website where I can list my products and services with core …" at bounding box center [98, 149] width 151 height 24
copy p "Build a full-stack website where I can list my products and services with core …"
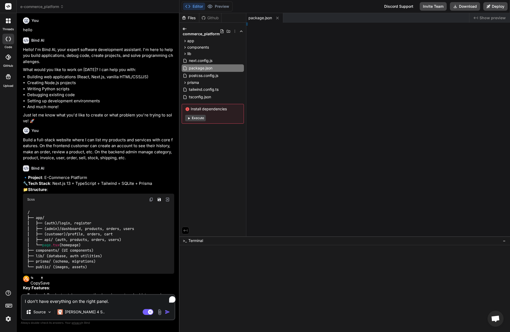
click at [307, 95] on div "e-commerce_platform Created with Pixso. Bind AI Web Search Created with Pixso. …" at bounding box center [263, 166] width 493 height 332
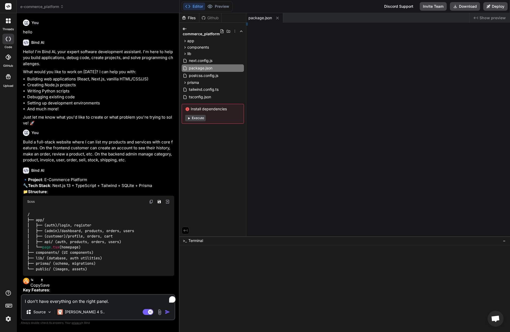
click at [38, 7] on span "e-commerce_platform" at bounding box center [42, 6] width 44 height 5
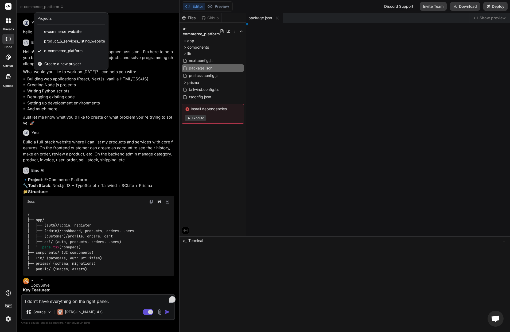
click at [56, 64] on span "Create a new project" at bounding box center [62, 63] width 37 height 5
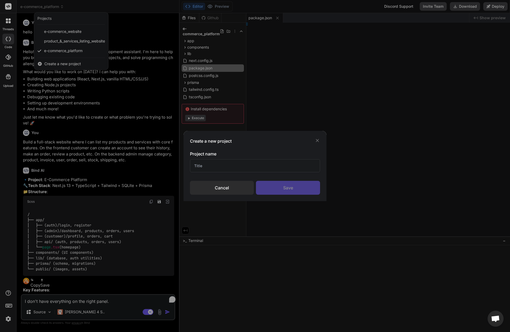
click at [317, 140] on icon at bounding box center [317, 140] width 3 height 3
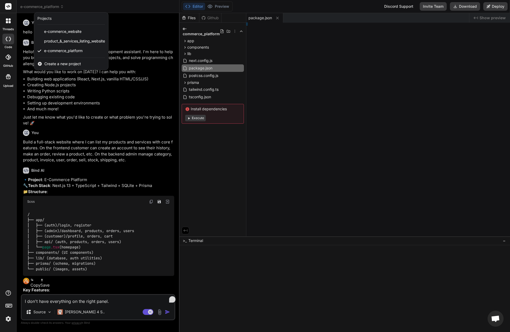
drag, startPoint x: 325, startPoint y: 119, endPoint x: 312, endPoint y: 119, distance: 13.3
click at [325, 119] on div at bounding box center [255, 166] width 510 height 332
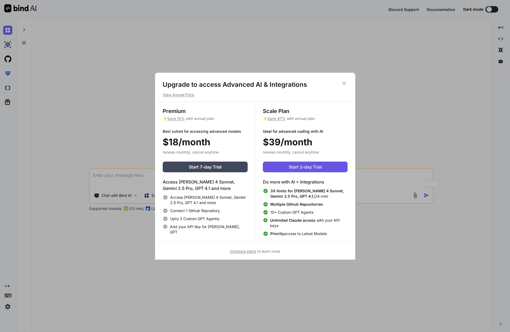
type textarea "x"
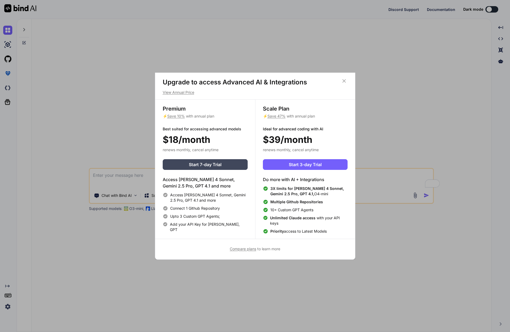
click at [178, 93] on p "View Annual Price" at bounding box center [255, 92] width 185 height 5
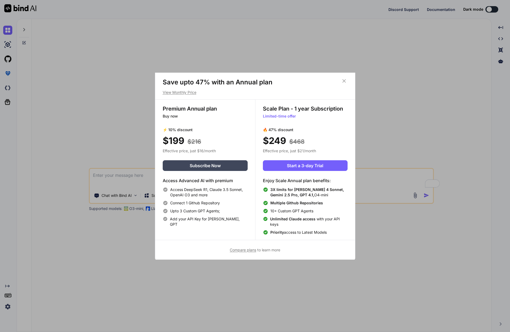
scroll to position [3, 0]
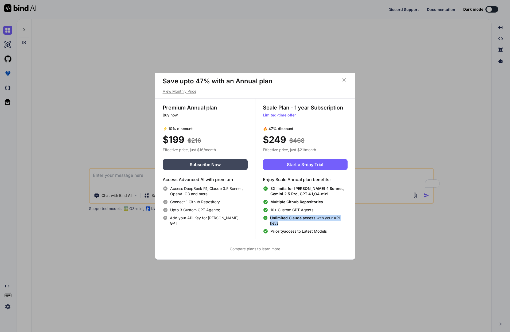
drag, startPoint x: 280, startPoint y: 223, endPoint x: 270, endPoint y: 217, distance: 11.9
click at [270, 217] on span "Unlimited [PERSON_NAME] access with your API keys" at bounding box center [308, 220] width 77 height 11
click at [343, 229] on div "Priority access to Latest Models" at bounding box center [305, 231] width 85 height 5
drag, startPoint x: 305, startPoint y: 141, endPoint x: 279, endPoint y: 141, distance: 25.9
click at [261, 140] on div "Scale Plan - 1 year Subscription Limited-time offer 🔥 47% discount $249 $468 Ef…" at bounding box center [305, 169] width 100 height 140
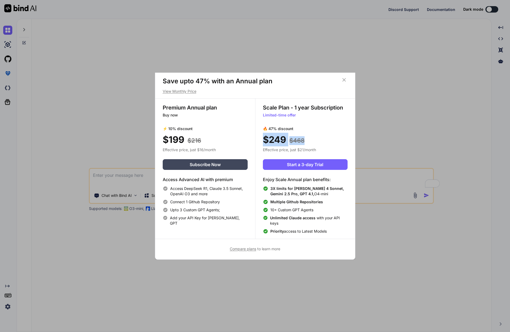
click at [314, 142] on div "$249 $468" at bounding box center [305, 140] width 85 height 14
drag, startPoint x: 302, startPoint y: 114, endPoint x: 262, endPoint y: 105, distance: 41.6
click at [262, 105] on div "Scale Plan - 1 year Subscription Limited-time offer 🔥 47% discount $249 $468 Ef…" at bounding box center [305, 169] width 100 height 140
click at [304, 117] on p "Limited-time offer" at bounding box center [305, 114] width 85 height 5
drag, startPoint x: 330, startPoint y: 180, endPoint x: 306, endPoint y: 178, distance: 23.6
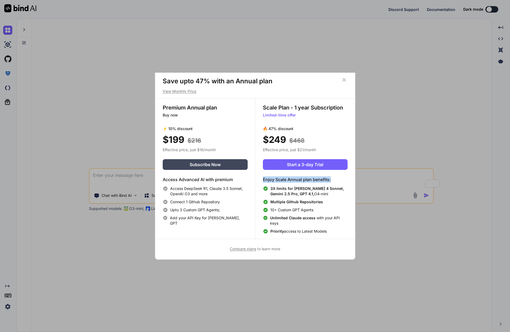
click at [262, 180] on div "Scale Plan - 1 year Subscription Limited-time offer 🔥 47% discount $249 $468 Ef…" at bounding box center [305, 169] width 100 height 140
click at [338, 178] on h4 "Enjoy Scale Annual plan benefits:" at bounding box center [305, 179] width 85 height 6
click at [345, 80] on icon at bounding box center [344, 80] width 6 height 6
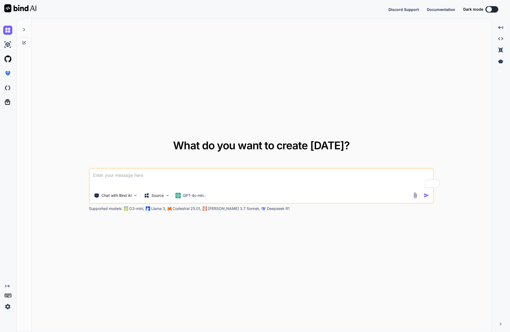
drag, startPoint x: 222, startPoint y: 191, endPoint x: 218, endPoint y: 190, distance: 3.9
click at [221, 188] on textarea "To enrich screen reader interactions, please activate Accessibility in Grammarl…" at bounding box center [261, 179] width 343 height 20
click at [132, 188] on textarea "To enrich screen reader interactions, please activate Accessibility in Grammarl…" at bounding box center [261, 179] width 343 height 20
click at [142, 201] on div "Source" at bounding box center [157, 195] width 30 height 11
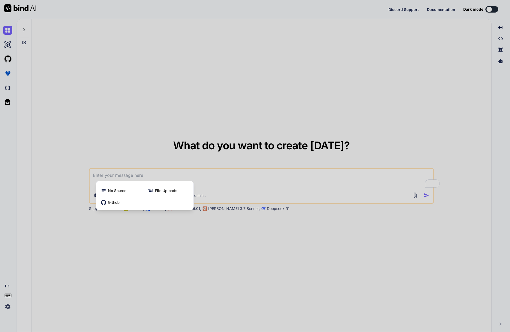
click at [159, 241] on div at bounding box center [255, 166] width 510 height 332
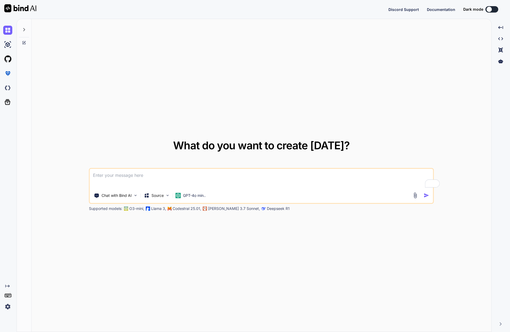
click at [124, 188] on textarea "To enrich screen reader interactions, please activate Accessibility in Grammarl…" at bounding box center [261, 179] width 343 height 20
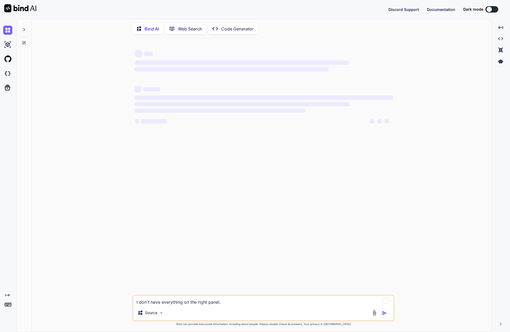
type textarea "x"
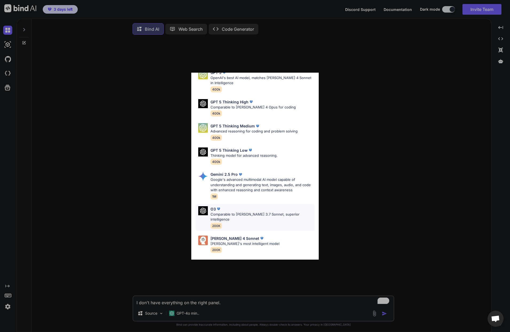
scroll to position [44, 0]
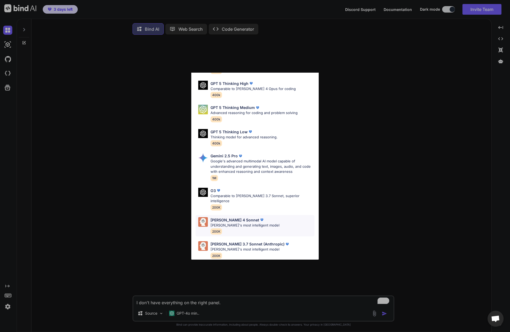
click at [228, 217] on p "[PERSON_NAME] 4 Sonnet" at bounding box center [234, 220] width 49 height 6
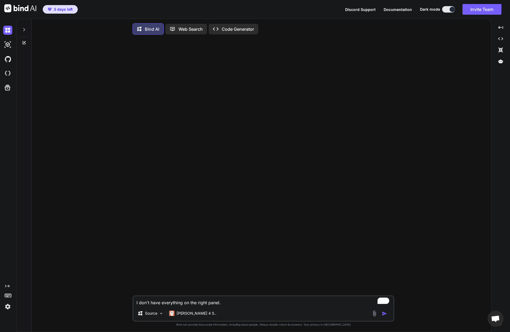
click at [222, 32] on p "Code Generator" at bounding box center [238, 29] width 32 height 6
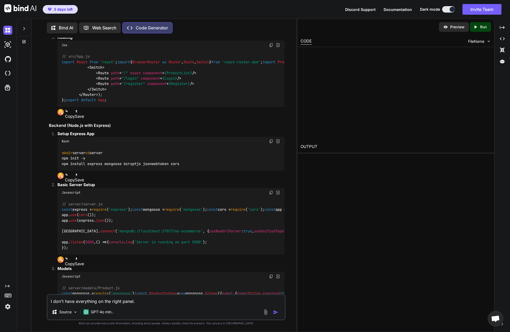
scroll to position [325, 0]
click at [499, 62] on icon at bounding box center [501, 61] width 5 height 4
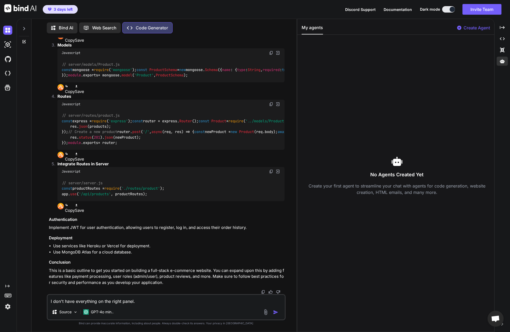
scroll to position [824, 0]
click at [112, 304] on textarea "I don't have everything on the right panel." at bounding box center [166, 300] width 237 height 10
drag, startPoint x: 112, startPoint y: 306, endPoint x: 23, endPoint y: 302, distance: 89.0
click at [48, 302] on textarea "I don't have everything on the right panel." at bounding box center [166, 300] width 237 height 10
click at [196, 314] on div "Source GPT-4o min.." at bounding box center [166, 312] width 237 height 13
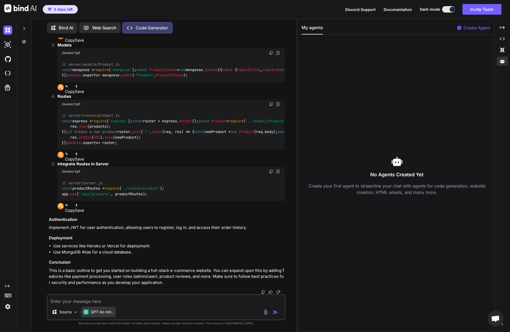
click at [91, 314] on p "GPT-4o min.." at bounding box center [102, 311] width 23 height 5
click at [149, 304] on textarea at bounding box center [166, 300] width 237 height 10
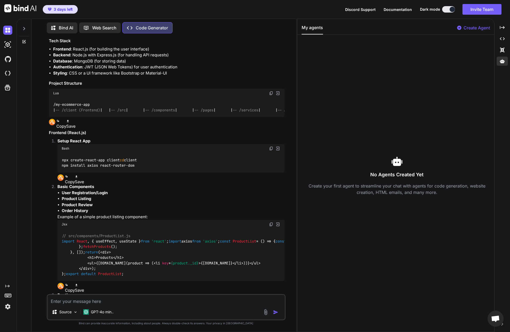
scroll to position [0, 0]
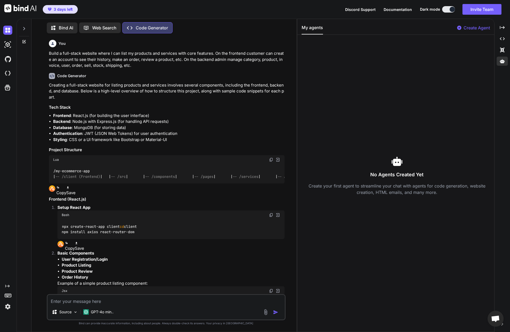
click at [59, 25] on p "Bind AI" at bounding box center [66, 28] width 14 height 6
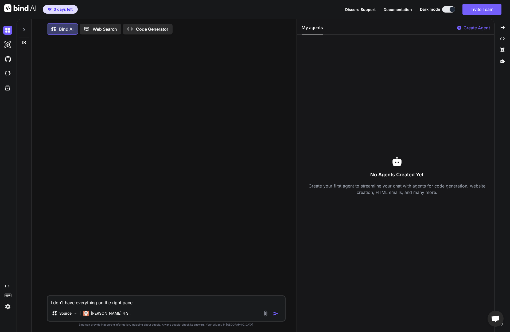
drag, startPoint x: 109, startPoint y: 310, endPoint x: 18, endPoint y: 308, distance: 91.3
click at [36, 308] on div "I don't have everything on the right panel. Source [PERSON_NAME] 4 S.. Created …" at bounding box center [166, 186] width 261 height 294
click at [136, 29] on p "Code Generator" at bounding box center [152, 29] width 32 height 6
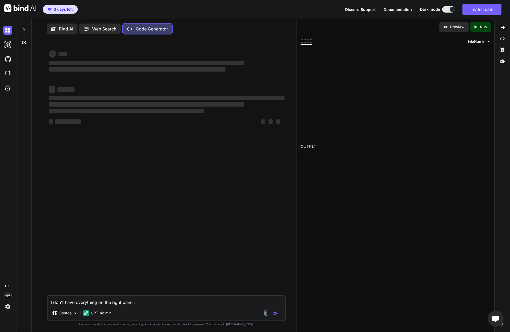
click at [114, 305] on textarea "I don't have everything on the right panel." at bounding box center [166, 301] width 237 height 10
drag, startPoint x: 114, startPoint y: 309, endPoint x: 25, endPoint y: 308, distance: 88.9
click at [48, 305] on textarea "I don't have everything on the right panel." at bounding box center [166, 301] width 237 height 10
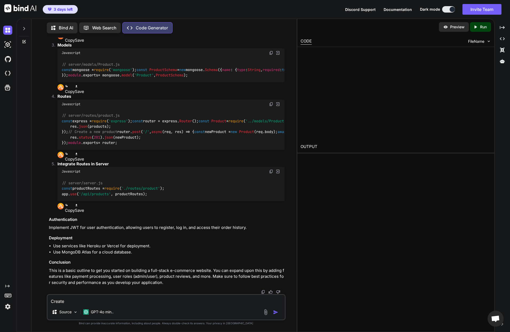
scroll to position [824, 0]
click at [62, 304] on textarea "Create" at bounding box center [166, 300] width 237 height 10
type textarea "Create an e-commerce website where I can sell my product."
click at [278, 315] on img "button" at bounding box center [275, 311] width 5 height 5
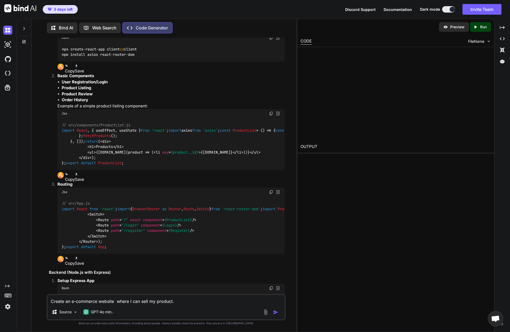
scroll to position [0, 0]
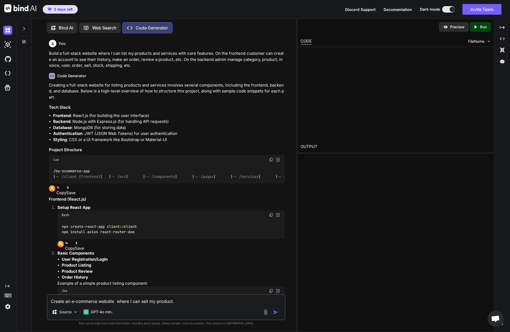
click at [29, 7] on img at bounding box center [20, 8] width 32 height 8
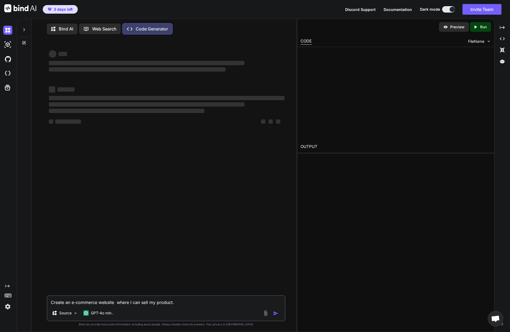
click at [151, 305] on textarea "Create an e-commerce website where I can sell my product." at bounding box center [166, 301] width 237 height 10
click at [0, 0] on div "website where" at bounding box center [0, 0] width 0 height 0
type textarea "Create an e-commerce website where I can sell my product."
click at [155, 313] on div "Create an e-commerce website where I can sell my product. Source GPT-4o min.." at bounding box center [166, 308] width 239 height 26
click at [91, 316] on p "GPT-4o min.." at bounding box center [102, 312] width 23 height 5
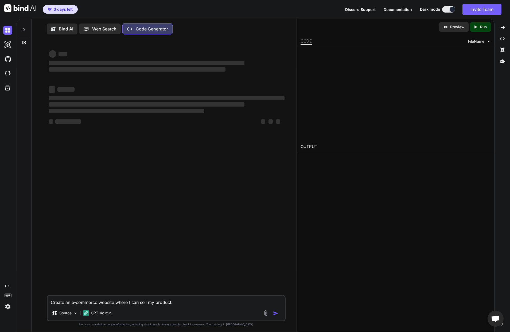
click at [297, 248] on div at bounding box center [297, 175] width 1 height 313
click at [500, 324] on icon "Created with Pixso." at bounding box center [501, 323] width 3 height 3
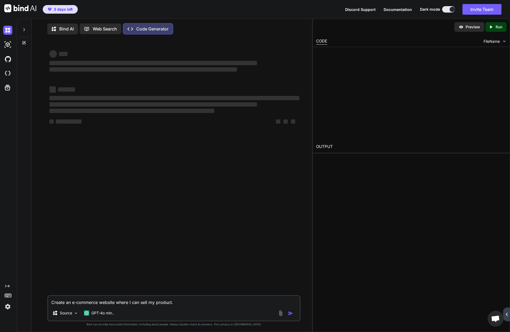
click at [503, 311] on div "Created with Pixso." at bounding box center [506, 314] width 7 height 14
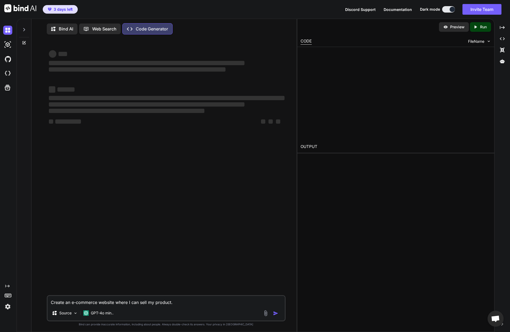
click at [501, 325] on icon at bounding box center [502, 323] width 2 height 3
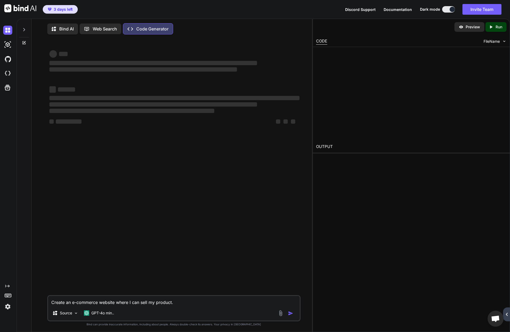
click at [503, 312] on div "Created with Pixso." at bounding box center [506, 314] width 7 height 14
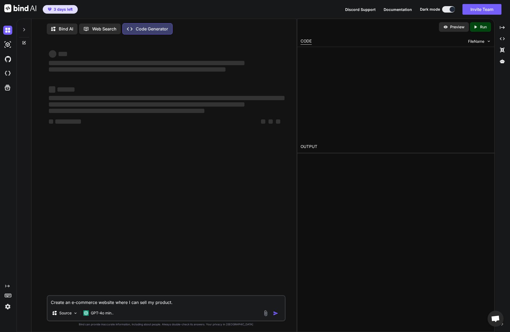
click at [495, 318] on span "Open chat" at bounding box center [495, 318] width 9 height 7
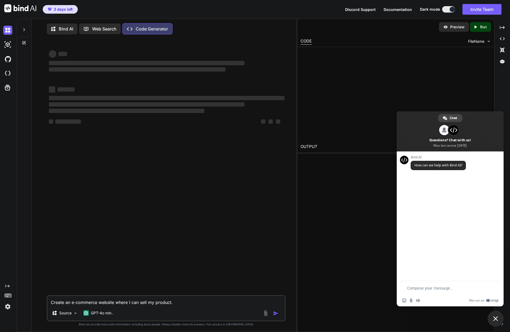
click at [447, 288] on textarea "Compose your message..." at bounding box center [446, 288] width 79 height 5
click at [448, 288] on textarea "Compose your message..." at bounding box center [446, 288] width 79 height 5
click at [496, 320] on span "Close chat" at bounding box center [495, 318] width 5 height 5
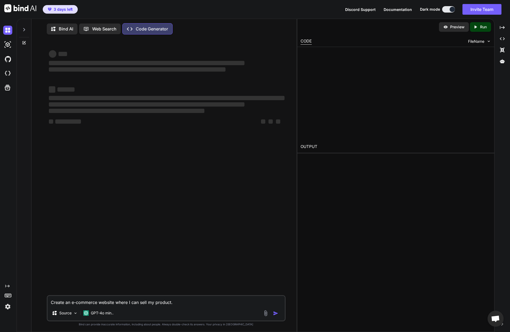
click at [269, 316] on img at bounding box center [265, 313] width 6 height 6
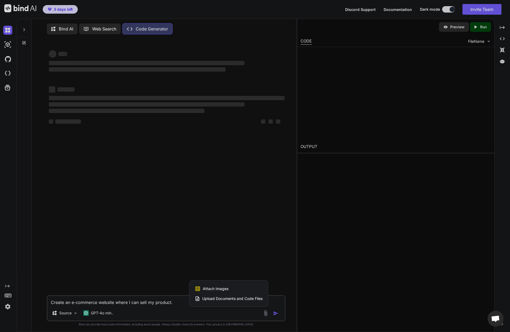
click at [349, 269] on div at bounding box center [255, 166] width 510 height 332
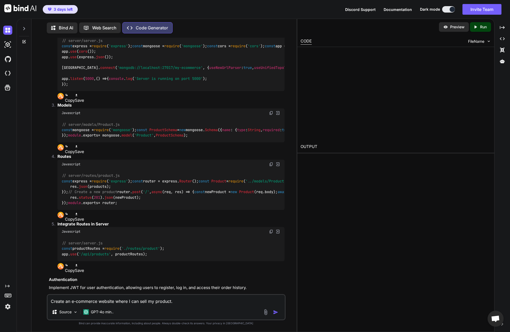
scroll to position [461, 0]
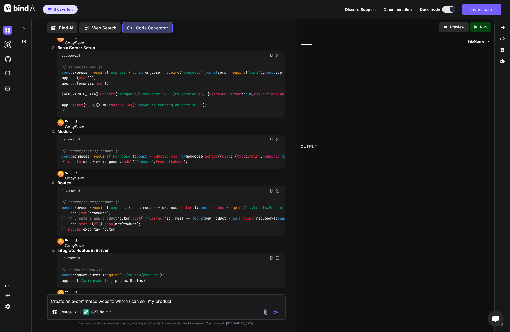
click at [59, 25] on p "Bind AI" at bounding box center [66, 28] width 14 height 6
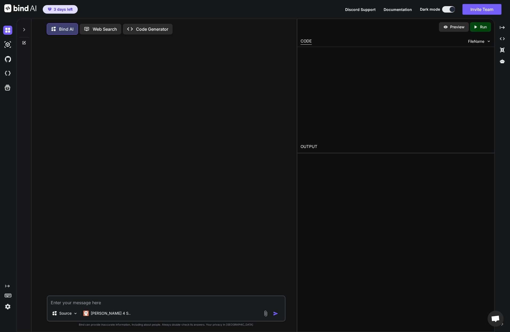
click at [29, 8] on img at bounding box center [20, 8] width 32 height 8
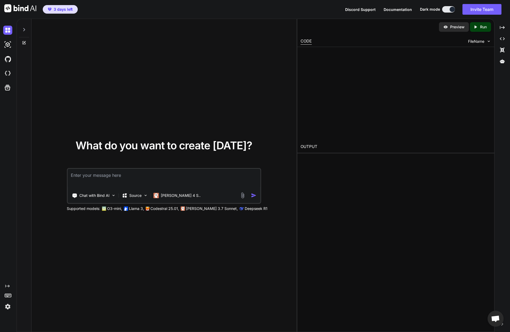
click at [21, 6] on img at bounding box center [20, 8] width 32 height 8
click at [114, 183] on textarea at bounding box center [164, 179] width 192 height 20
